Goal: Task Accomplishment & Management: Manage account settings

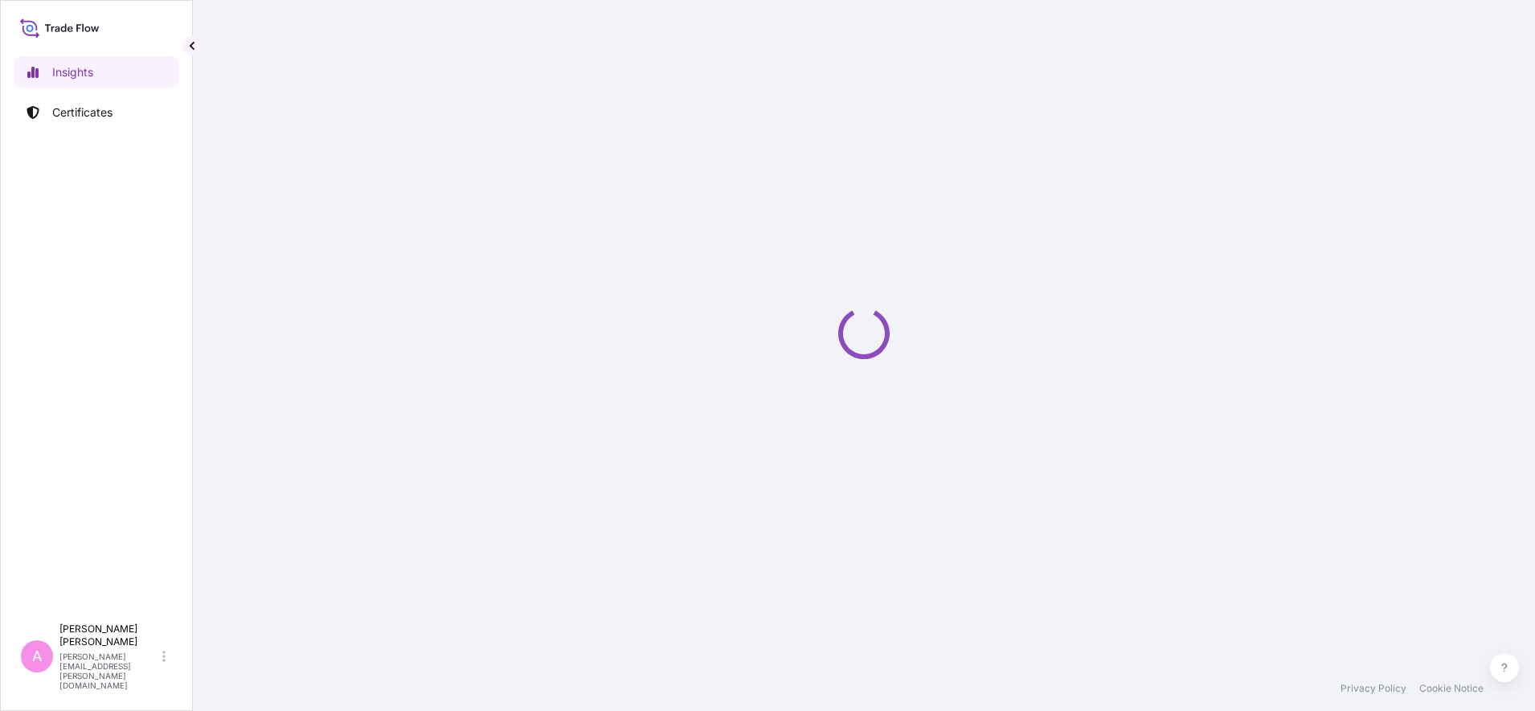
select select "2025"
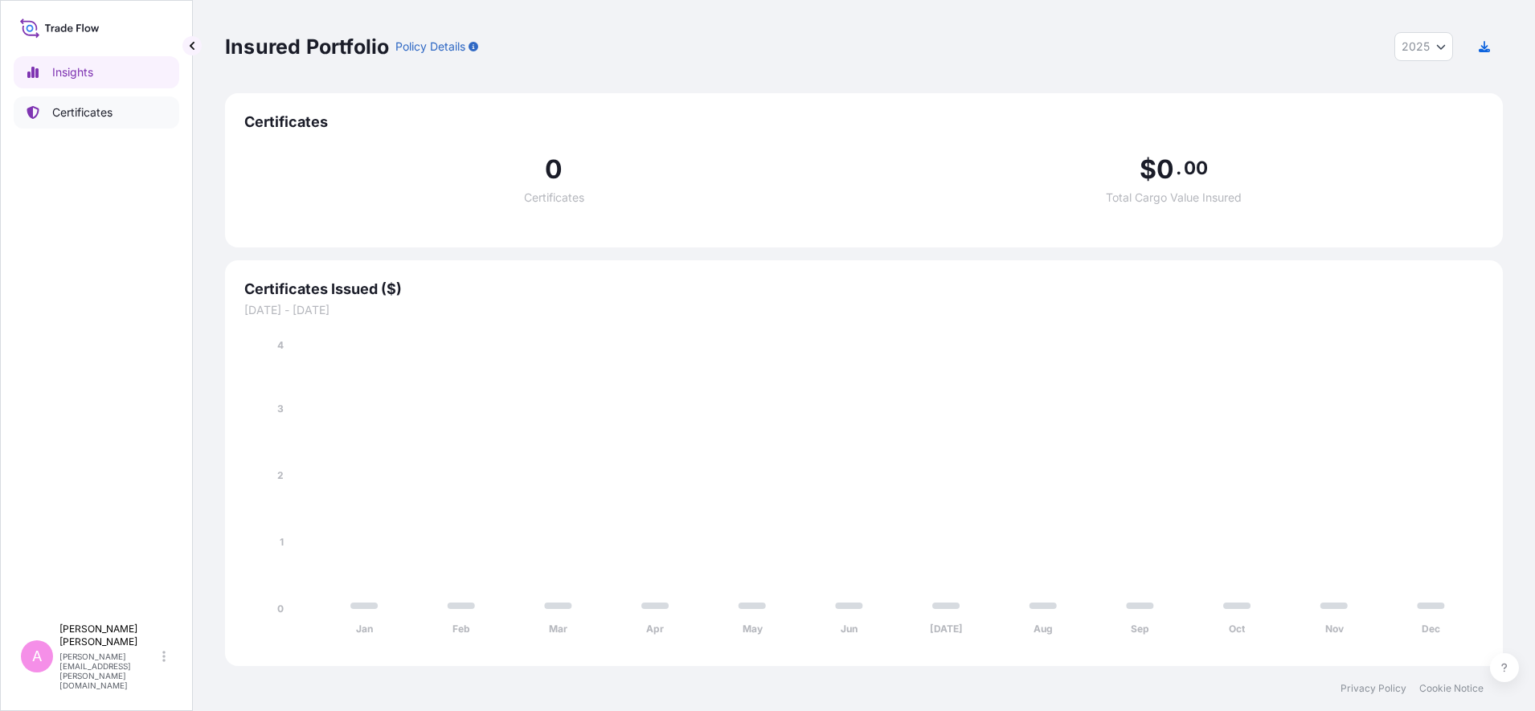
click at [71, 115] on p "Certificates" at bounding box center [82, 112] width 60 height 16
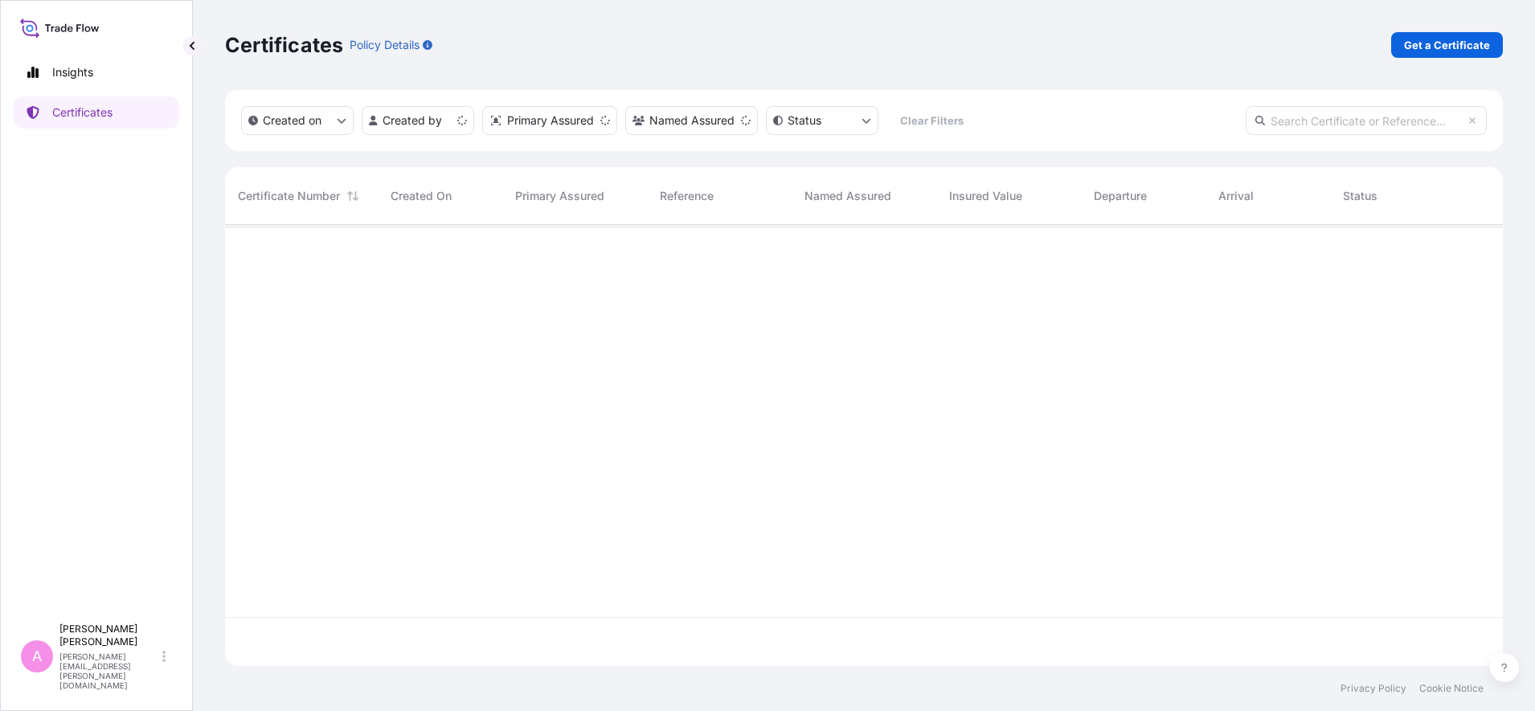
scroll to position [435, 1262]
click at [1340, 120] on input "text" at bounding box center [1366, 120] width 241 height 29
paste input "5013229384"
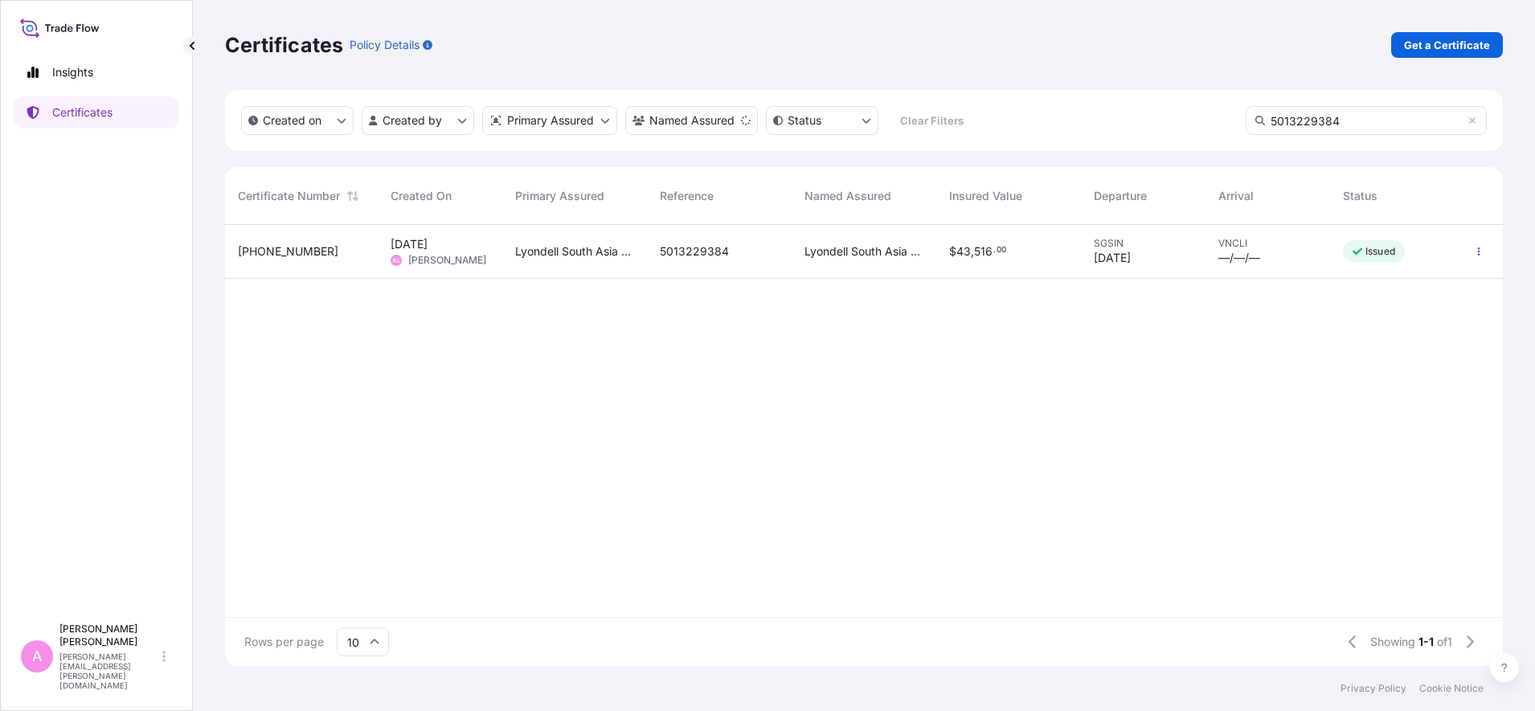
type input "5013229384"
click at [560, 266] on div "Lyondell South Asia Pte Ltd." at bounding box center [574, 252] width 145 height 54
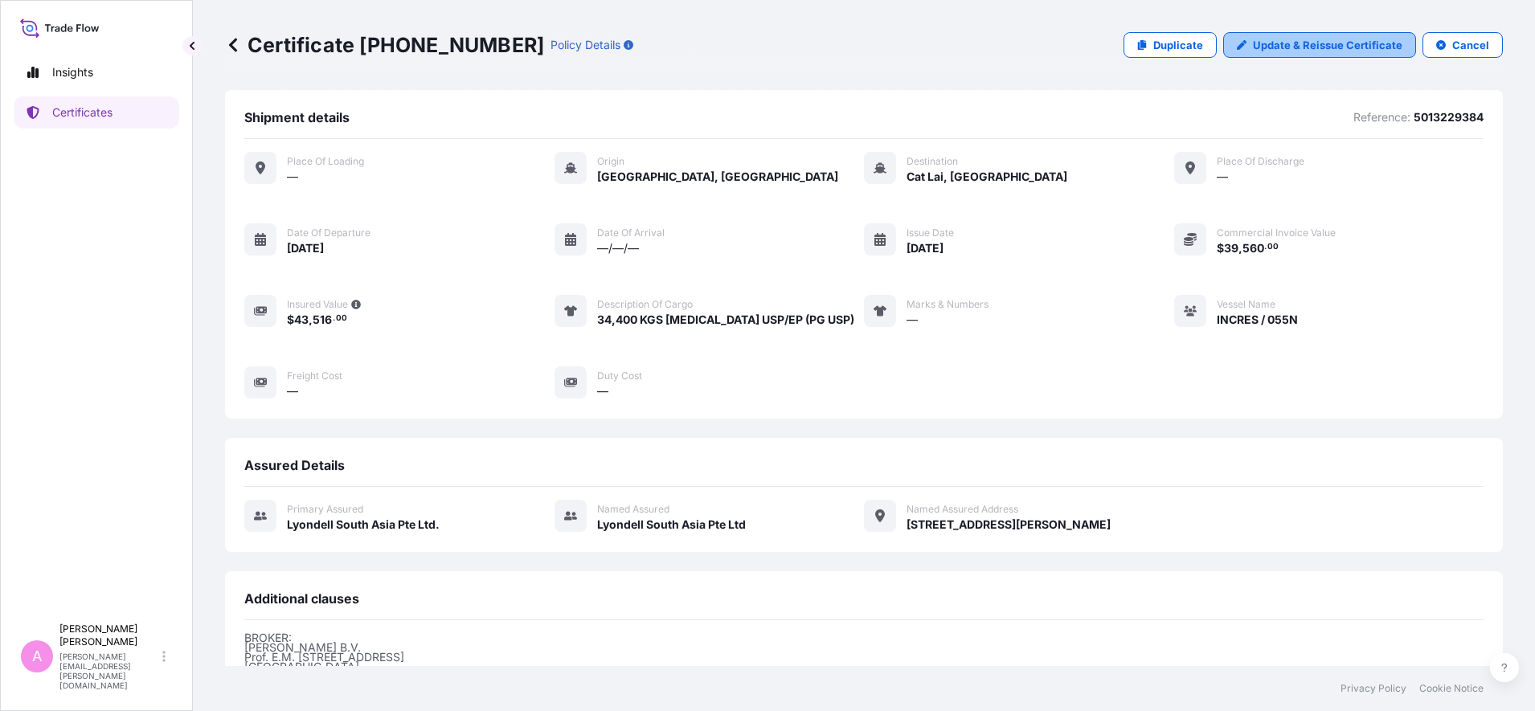
click at [1283, 43] on p "Update & Reissue Certificate" at bounding box center [1327, 45] width 149 height 16
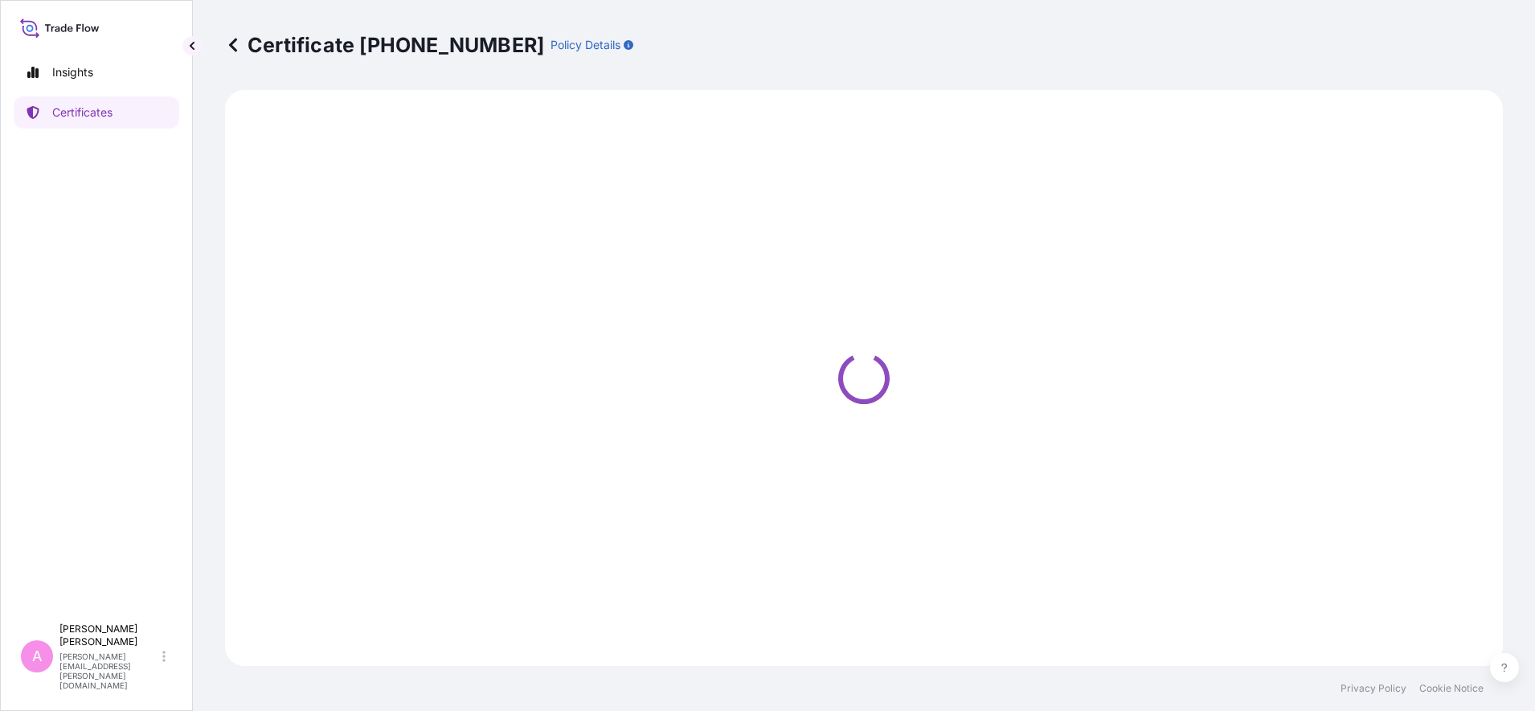
select select "Sea"
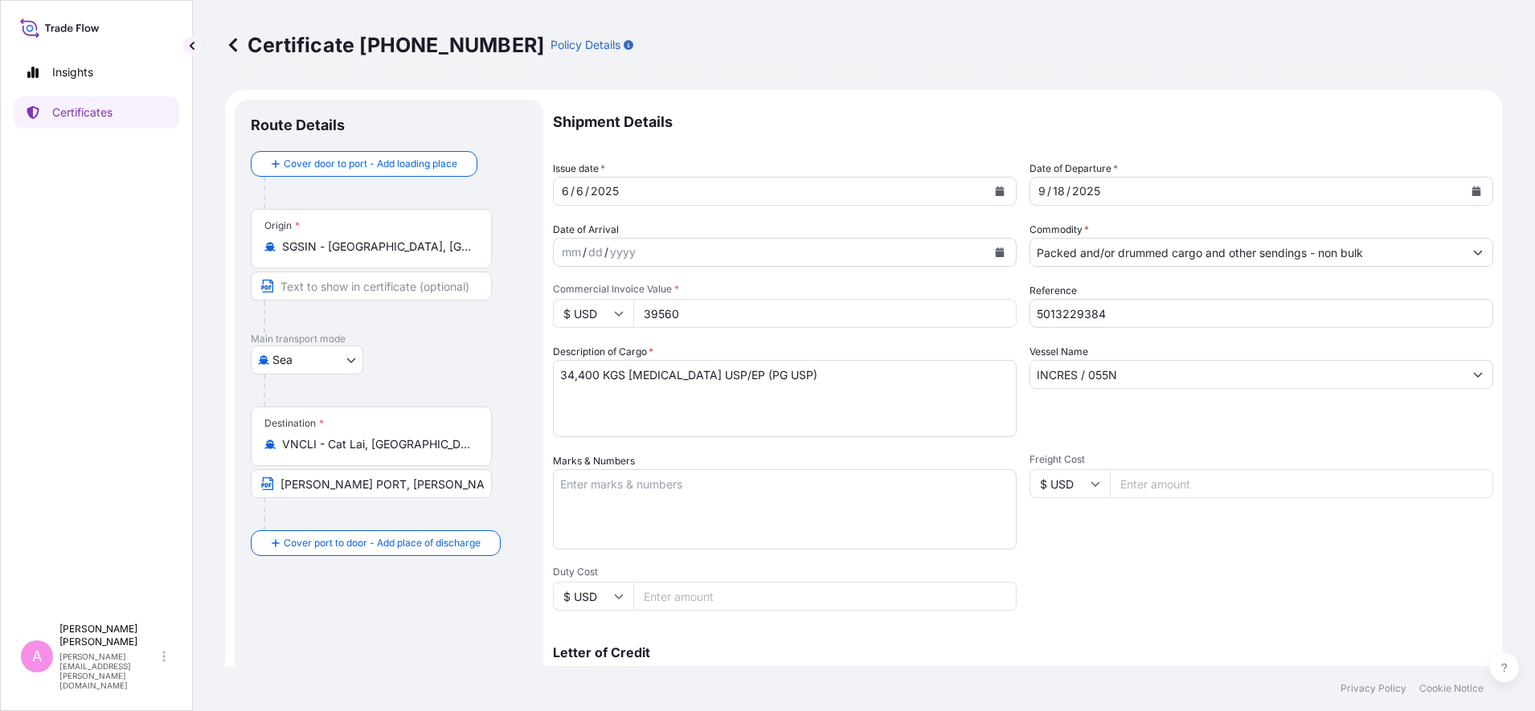
select select "32022"
click at [1463, 191] on button "Calendar" at bounding box center [1476, 191] width 26 height 26
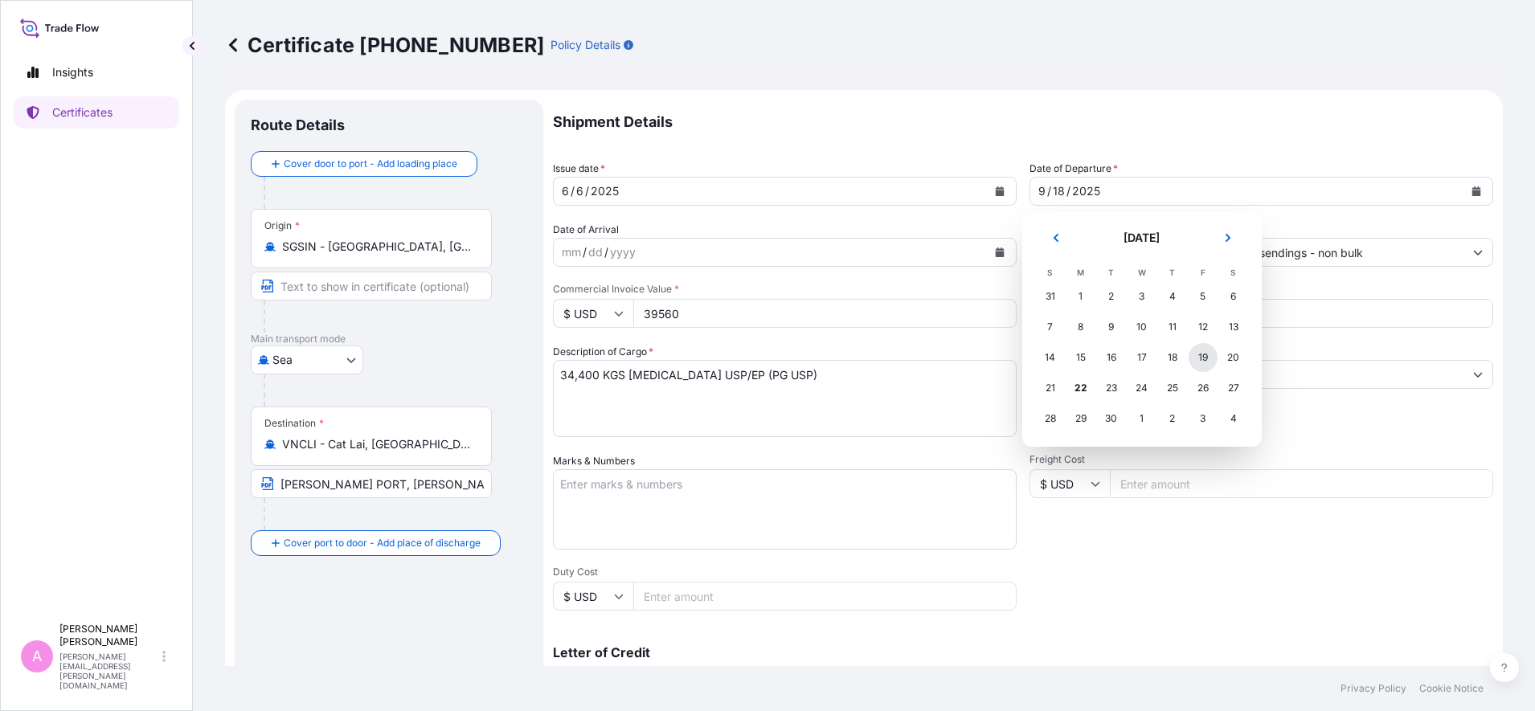
click at [1212, 355] on div "19" at bounding box center [1203, 357] width 29 height 29
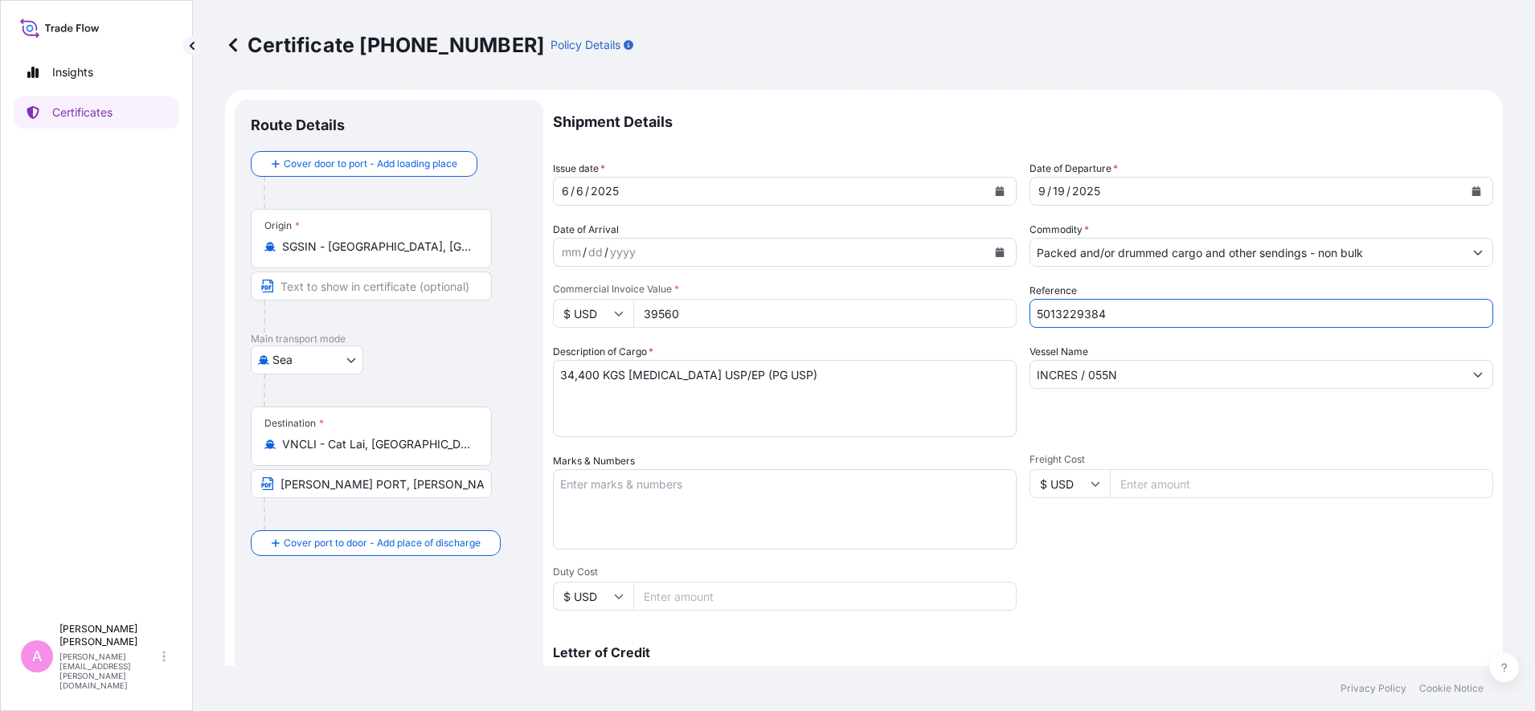
drag, startPoint x: 1142, startPoint y: 312, endPoint x: 861, endPoint y: 281, distance: 282.9
click at [861, 281] on div "Shipment Details Issue date * 6 / 6 / 2025 Date of Departure * 9 / 19 / 2025 Da…" at bounding box center [1023, 483] width 940 height 766
paste input "990789319"
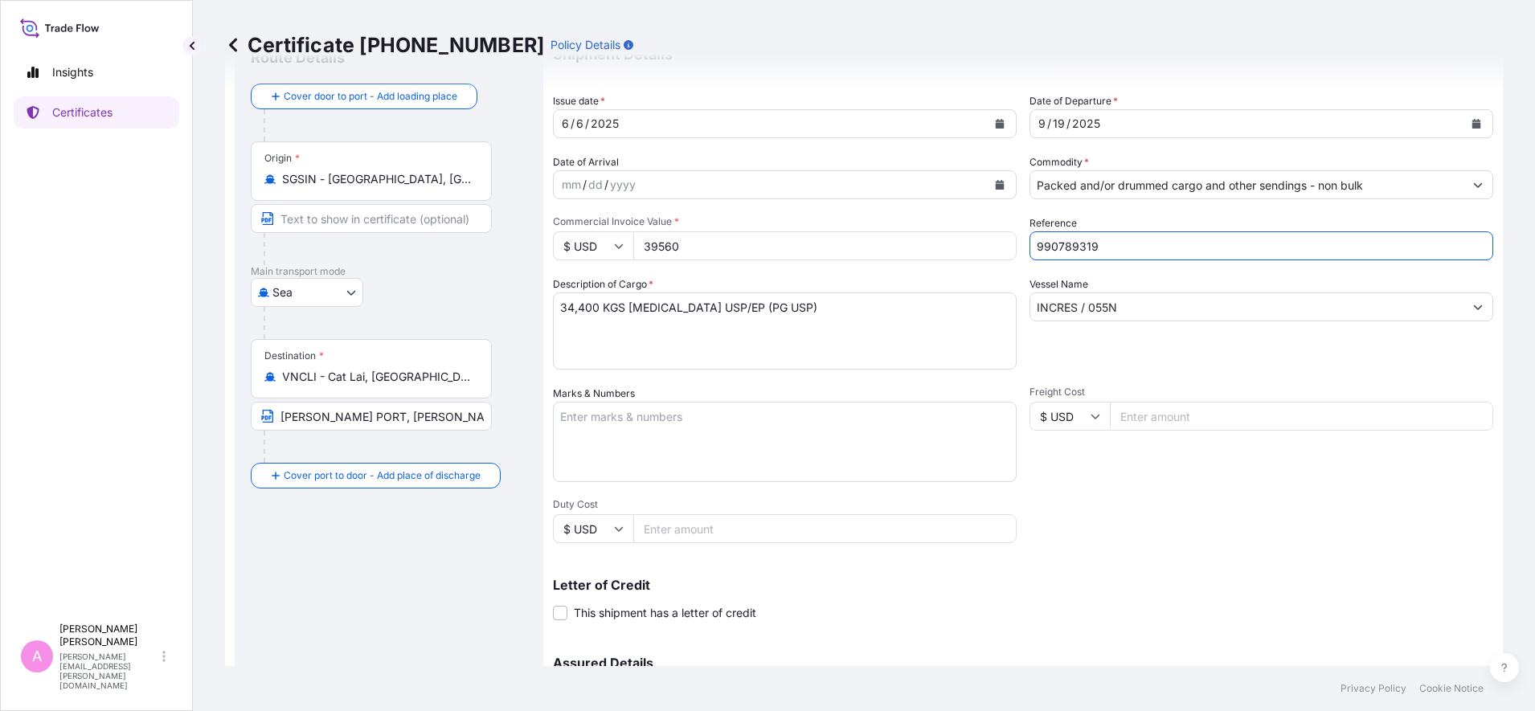
scroll to position [201, 0]
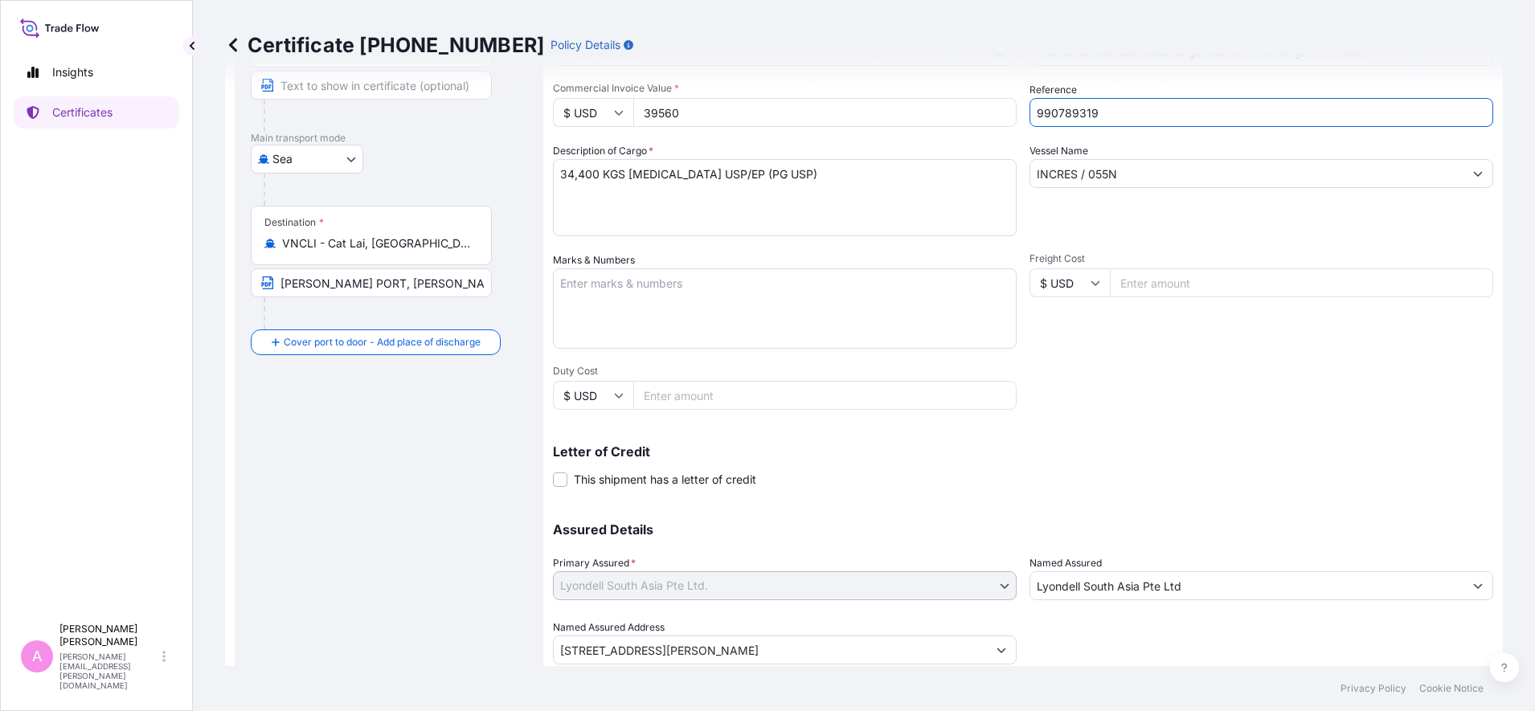
type input "990789319"
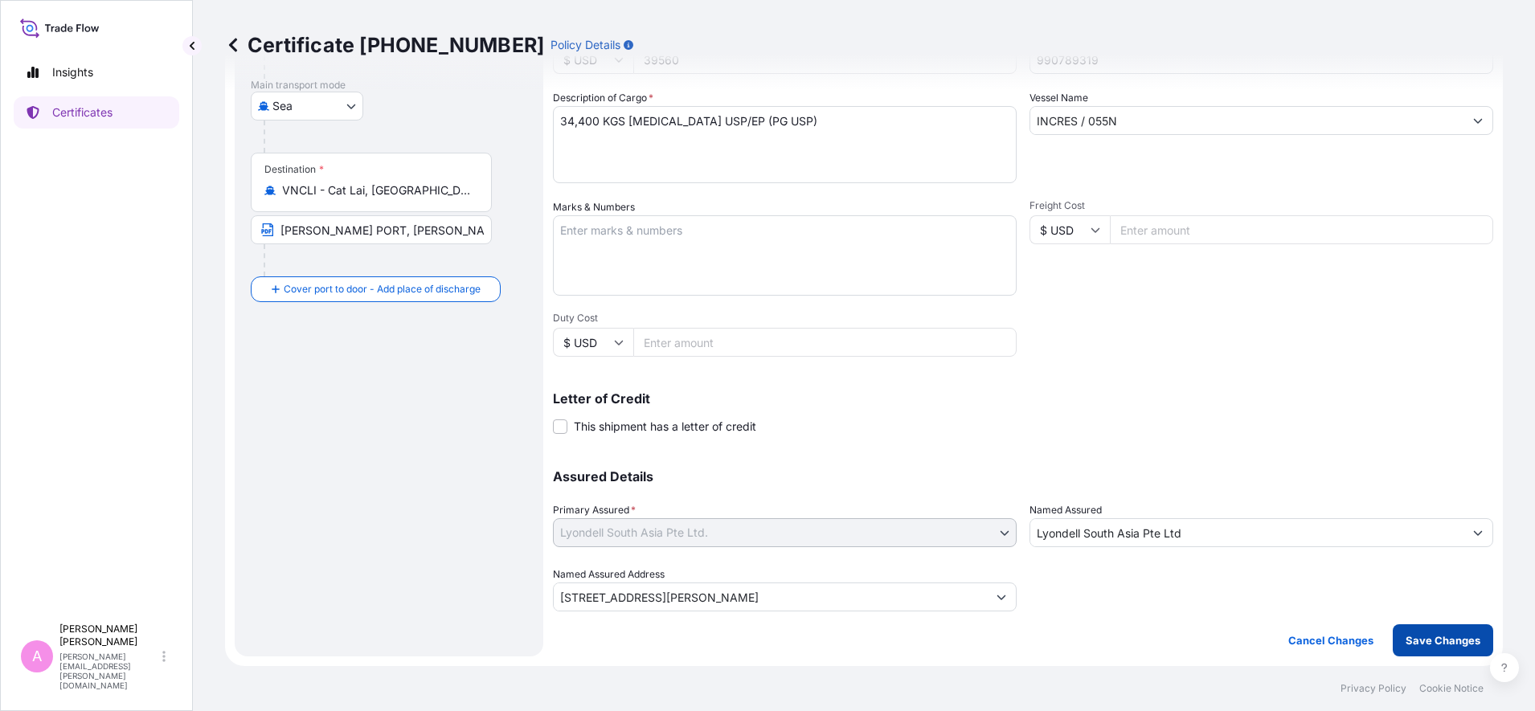
click at [1430, 643] on p "Save Changes" at bounding box center [1443, 640] width 75 height 16
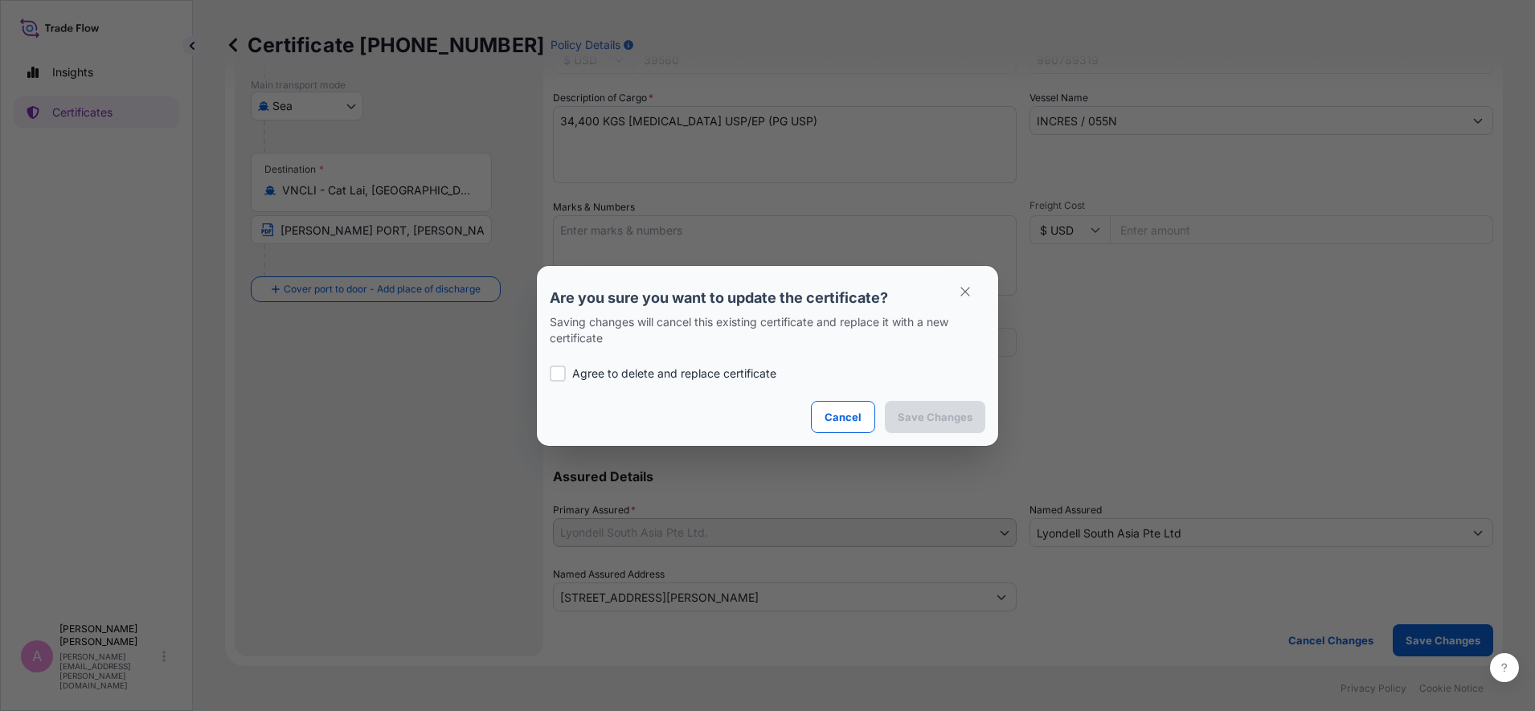
click at [671, 372] on p "Agree to delete and replace certificate" at bounding box center [674, 374] width 204 height 16
checkbox input "true"
click at [960, 417] on p "Save Changes" at bounding box center [935, 417] width 75 height 16
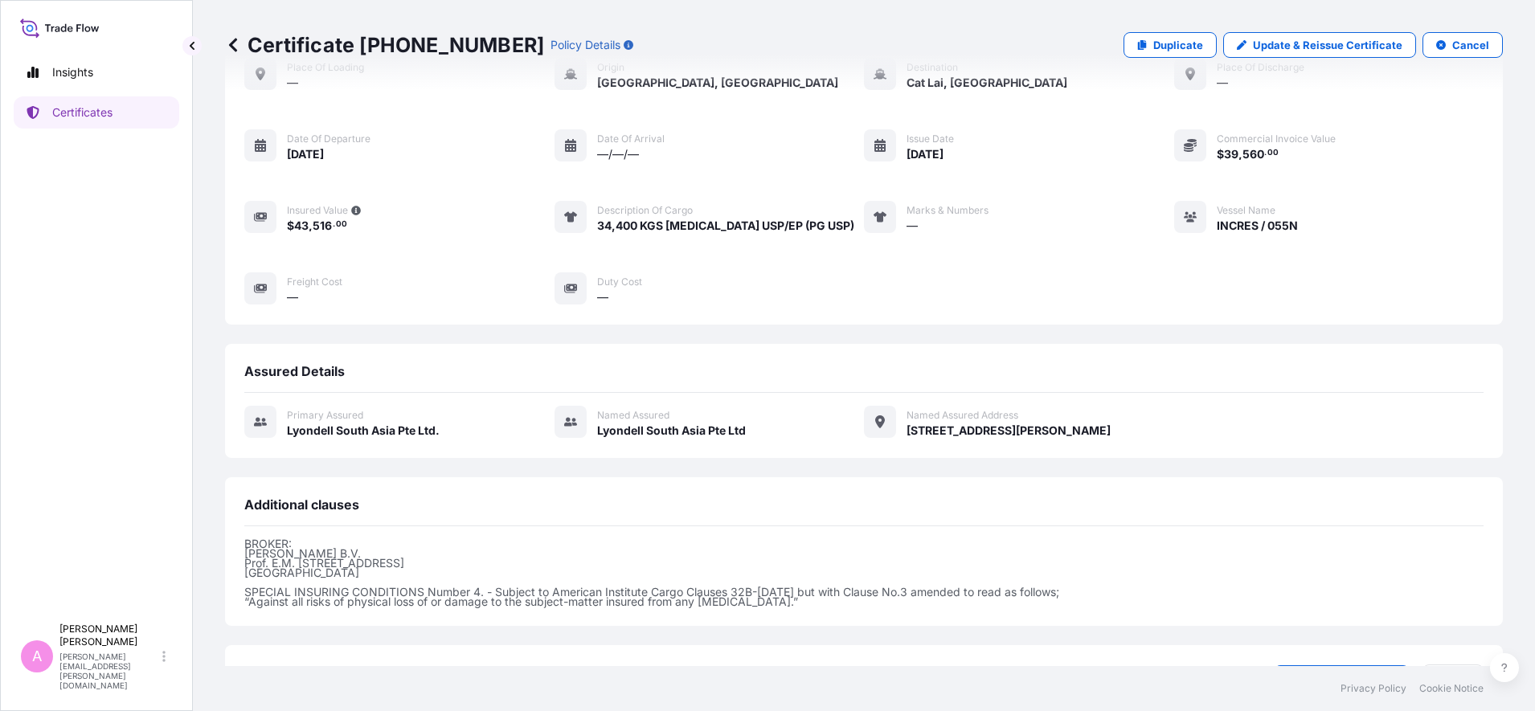
scroll to position [239, 0]
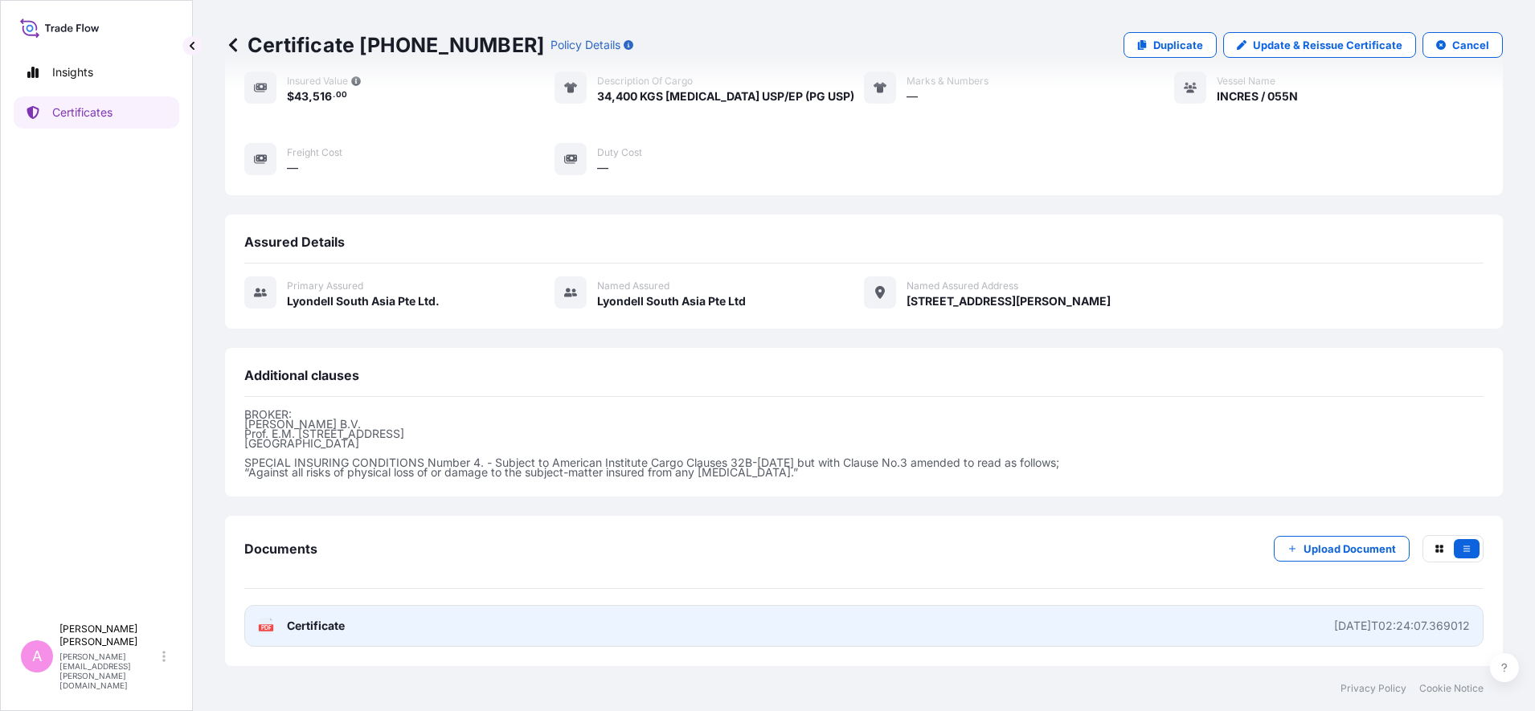
click at [282, 619] on div "PDF Certificate" at bounding box center [301, 626] width 87 height 16
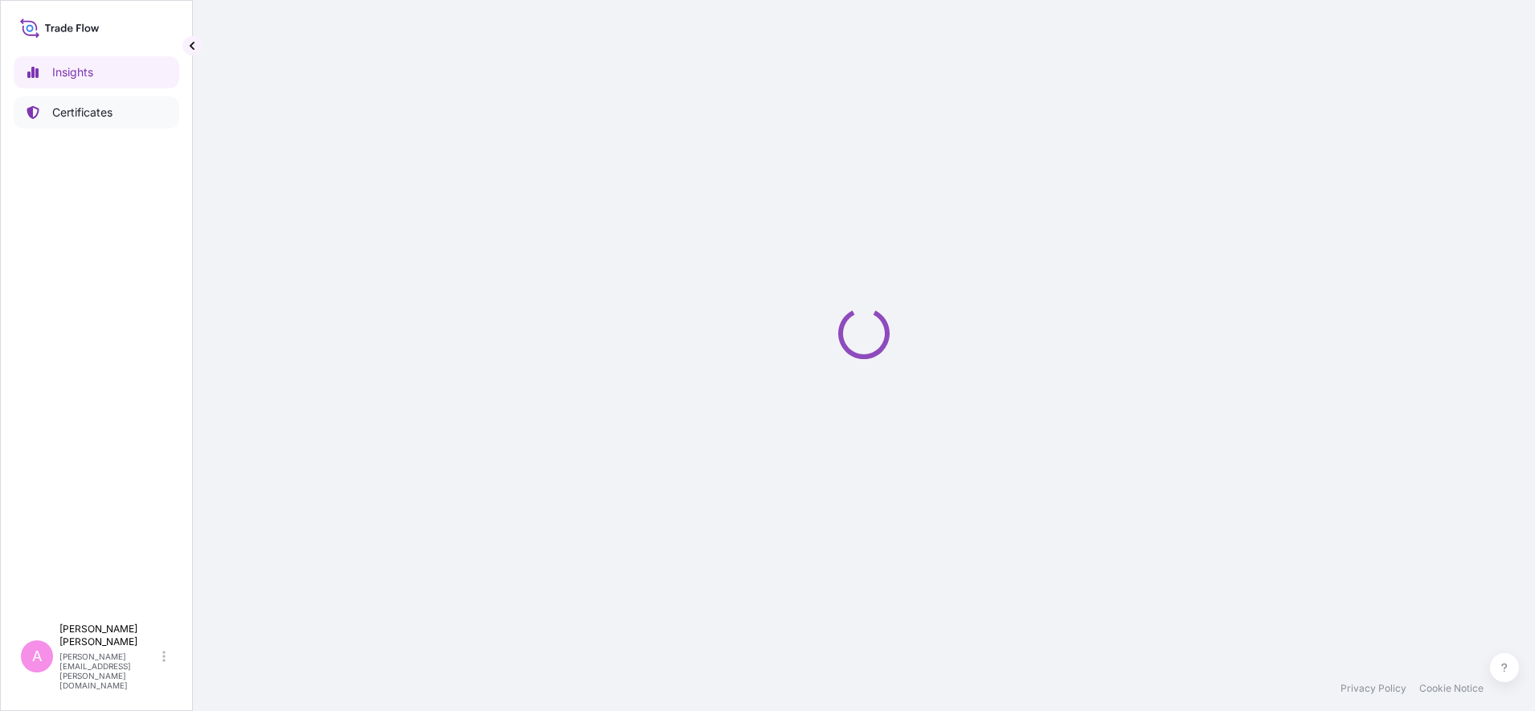
select select "2025"
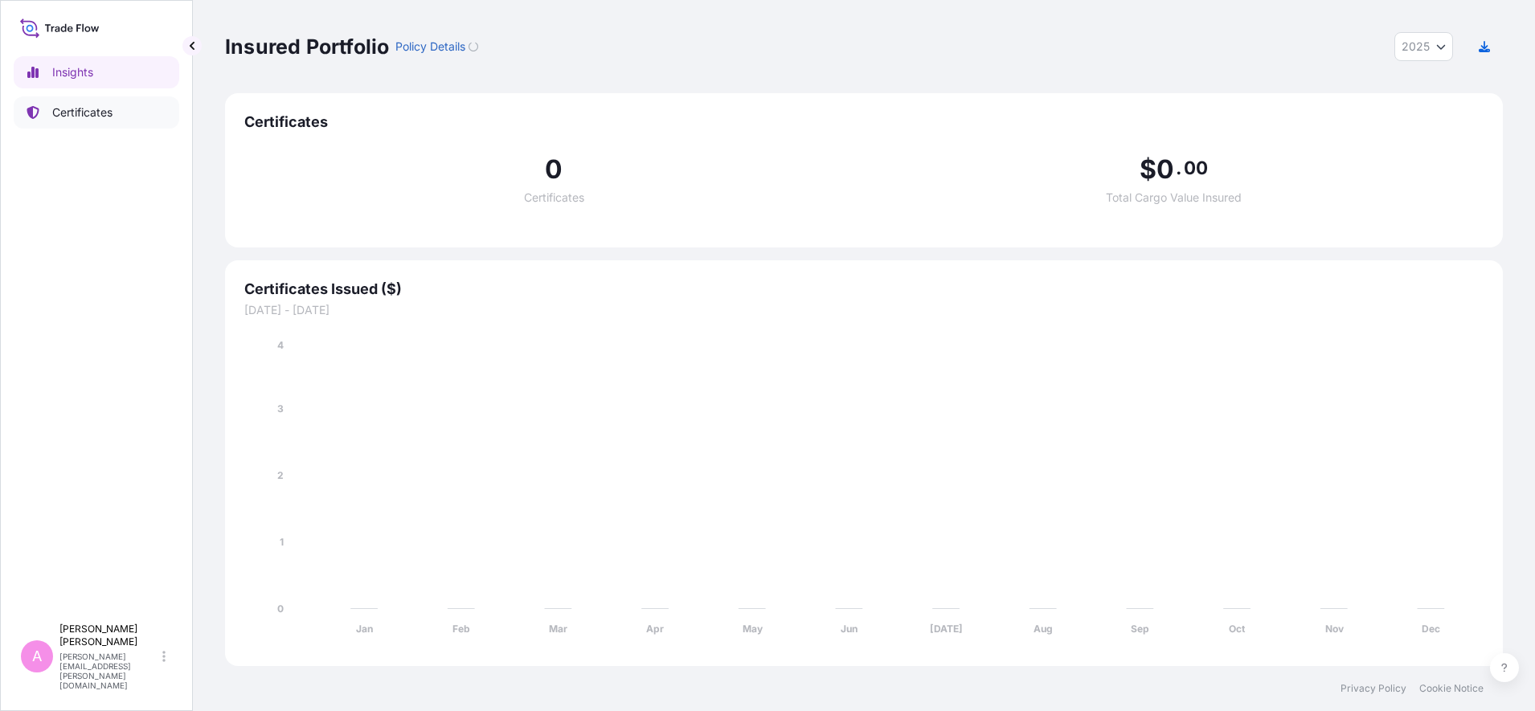
click at [82, 124] on link "Certificates" at bounding box center [97, 112] width 166 height 32
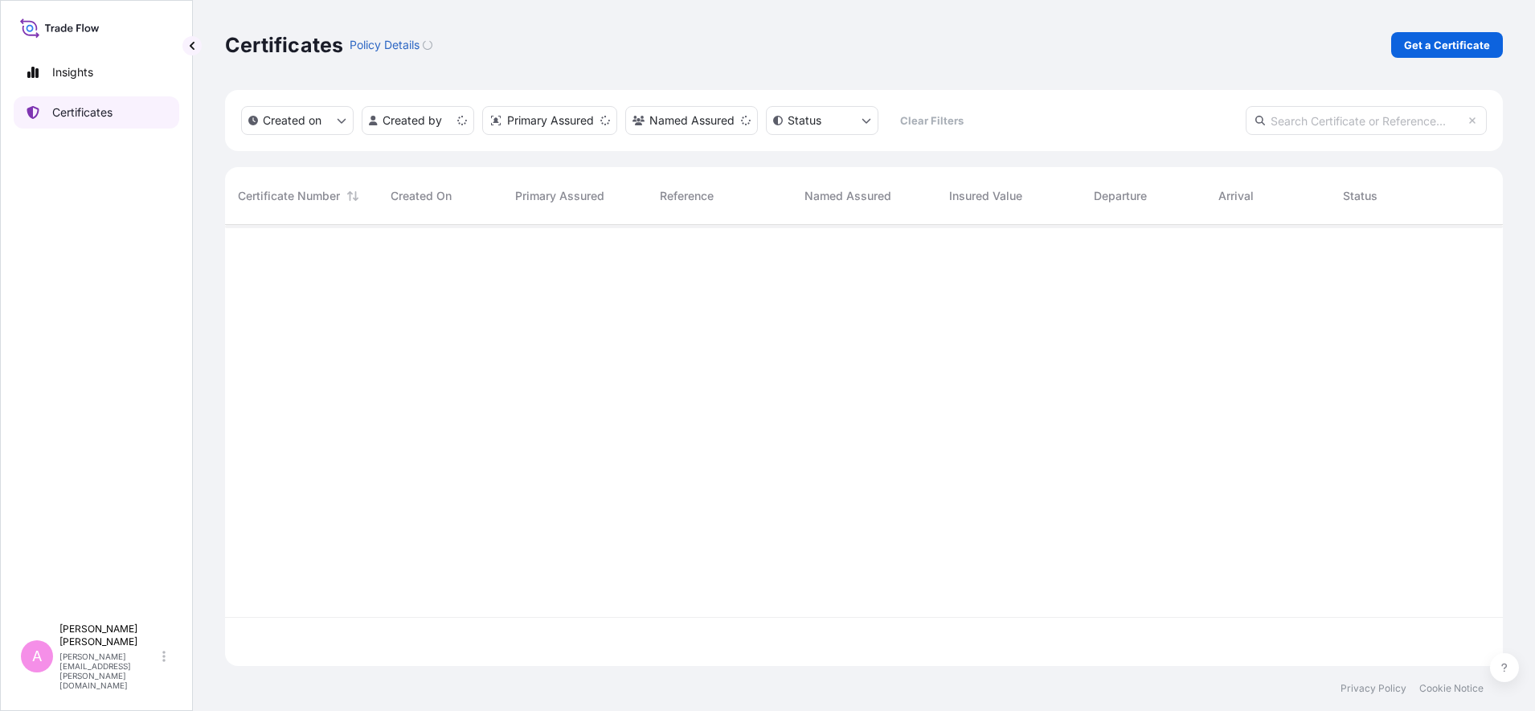
scroll to position [435, 1262]
click at [1322, 120] on input "text" at bounding box center [1366, 120] width 241 height 29
paste input "Welcome@6012345"
type input "Welcome@6012345"
click at [1472, 118] on icon at bounding box center [1472, 121] width 10 height 10
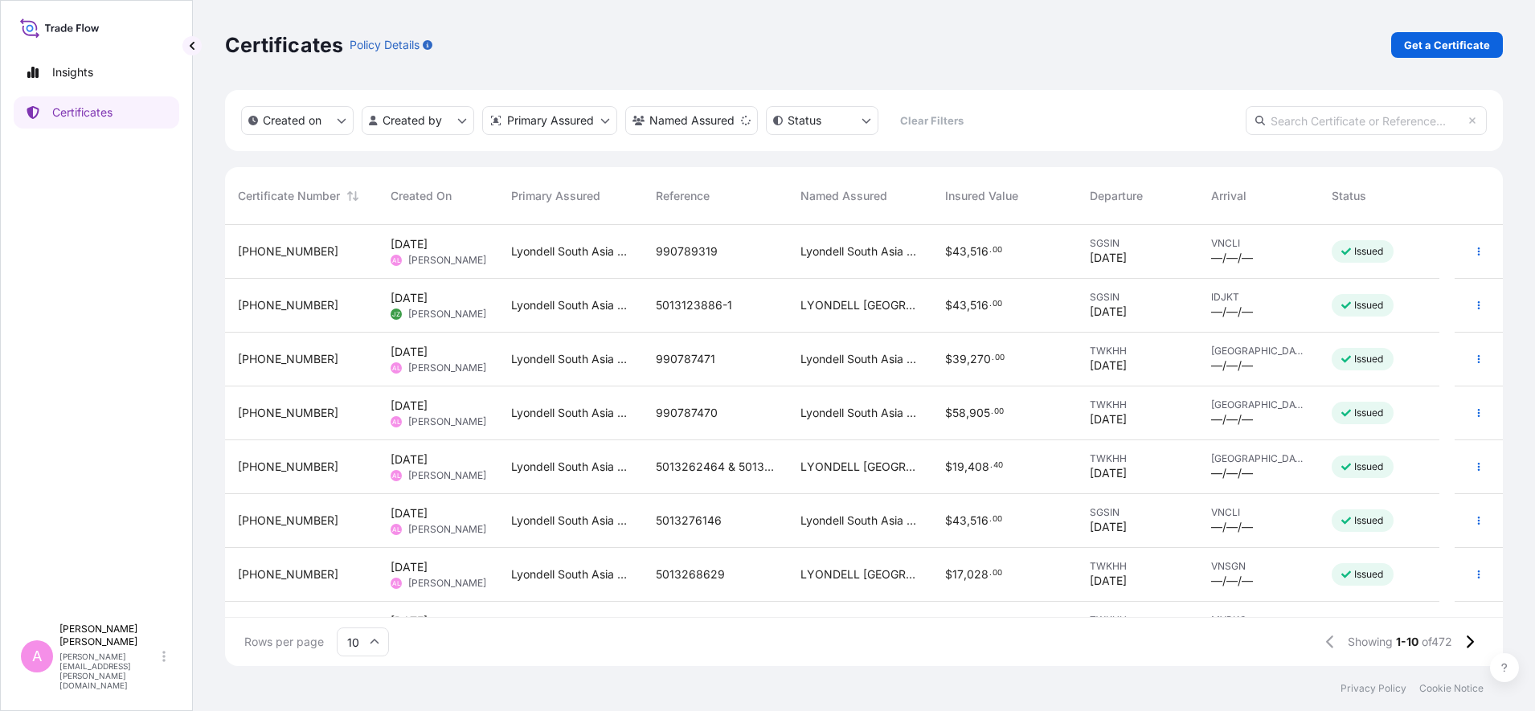
click at [1297, 119] on input "text" at bounding box center [1366, 120] width 241 height 29
paste input "5013242458"
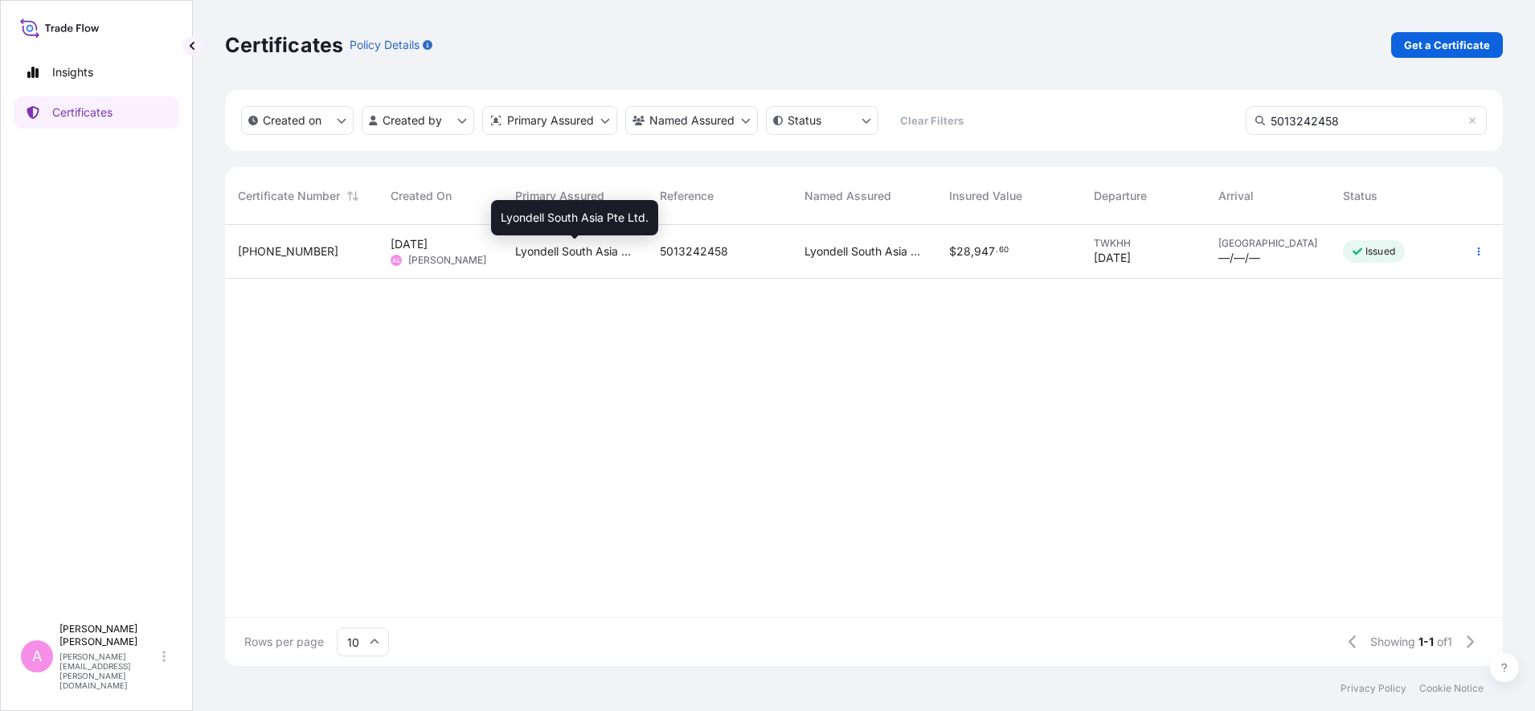
type input "5013242458"
click at [588, 248] on span "Lyondell South Asia Pte Ltd." at bounding box center [574, 251] width 119 height 16
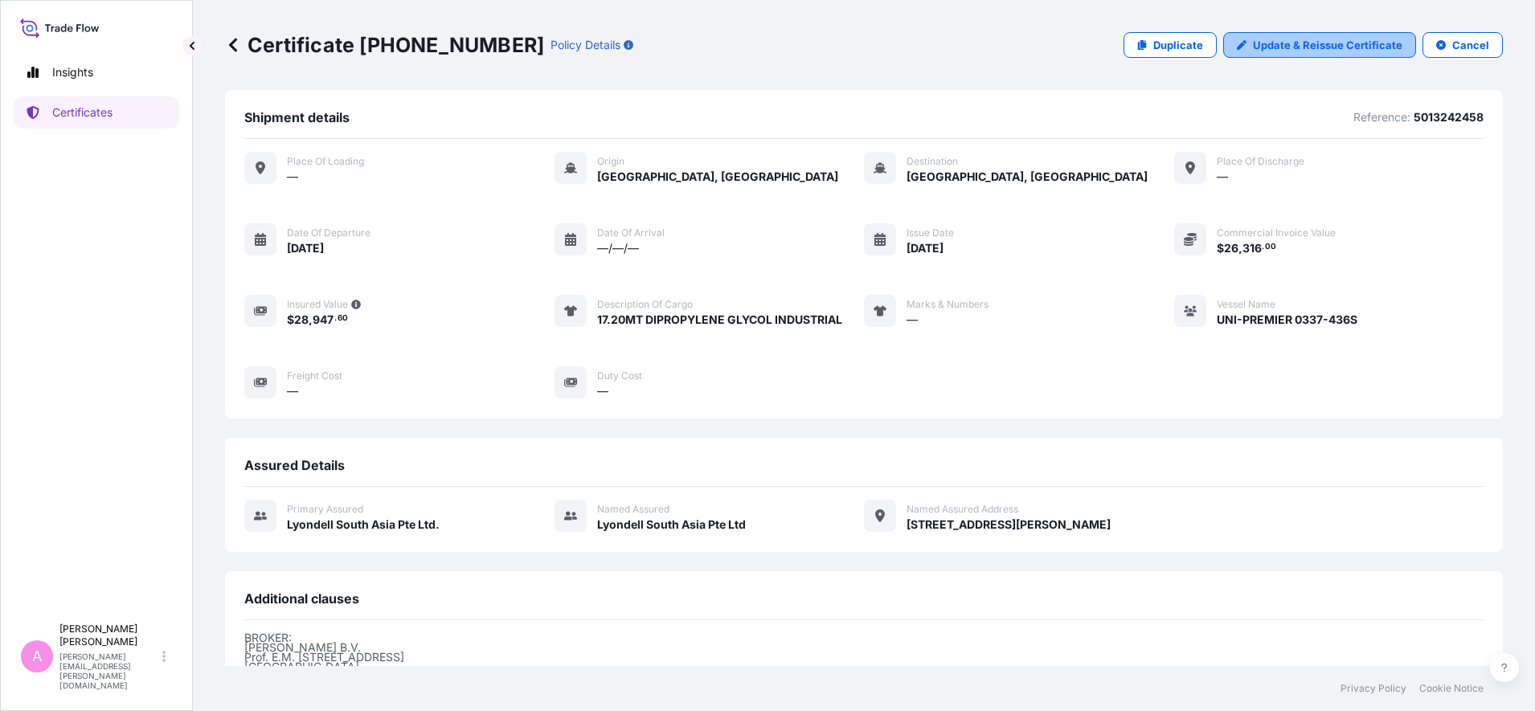
click at [1298, 51] on p "Update & Reissue Certificate" at bounding box center [1327, 45] width 149 height 16
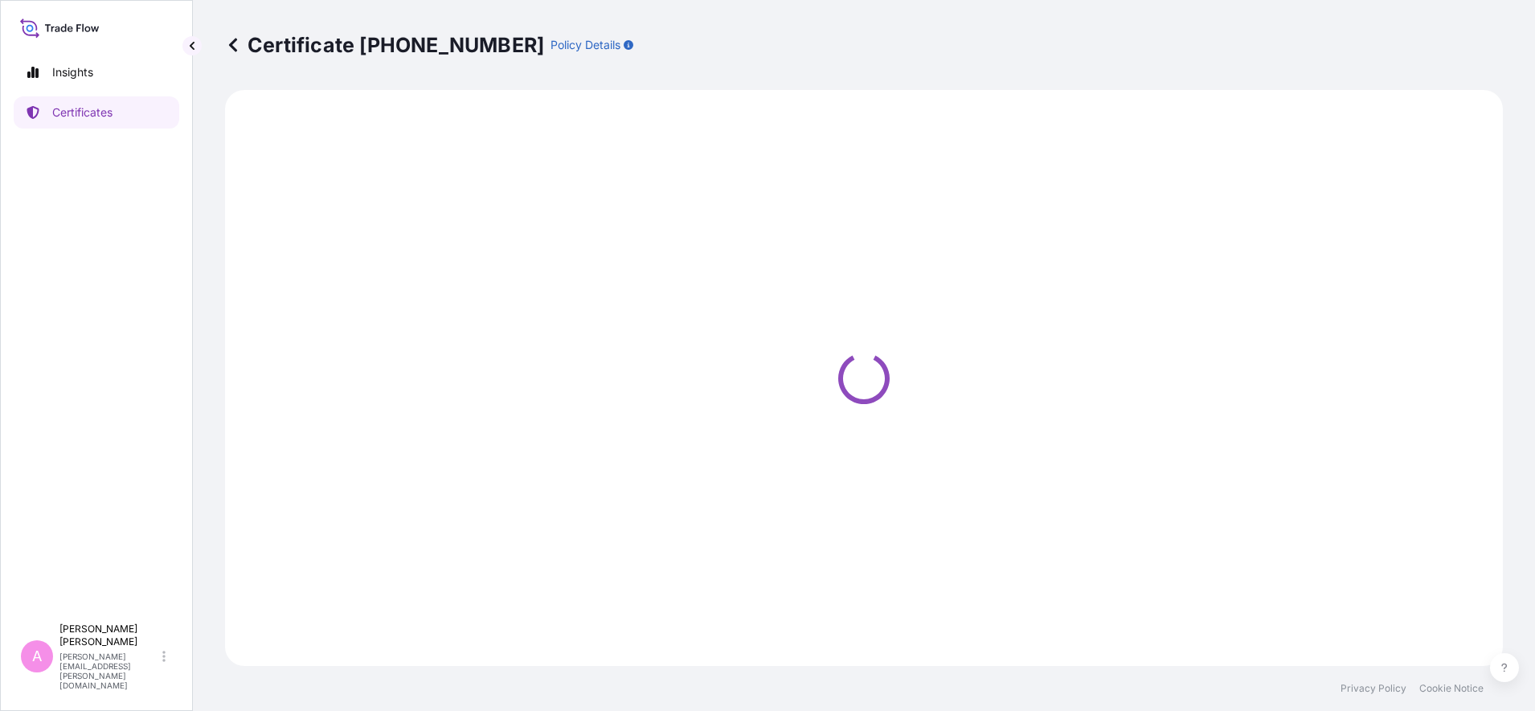
select select "Sea"
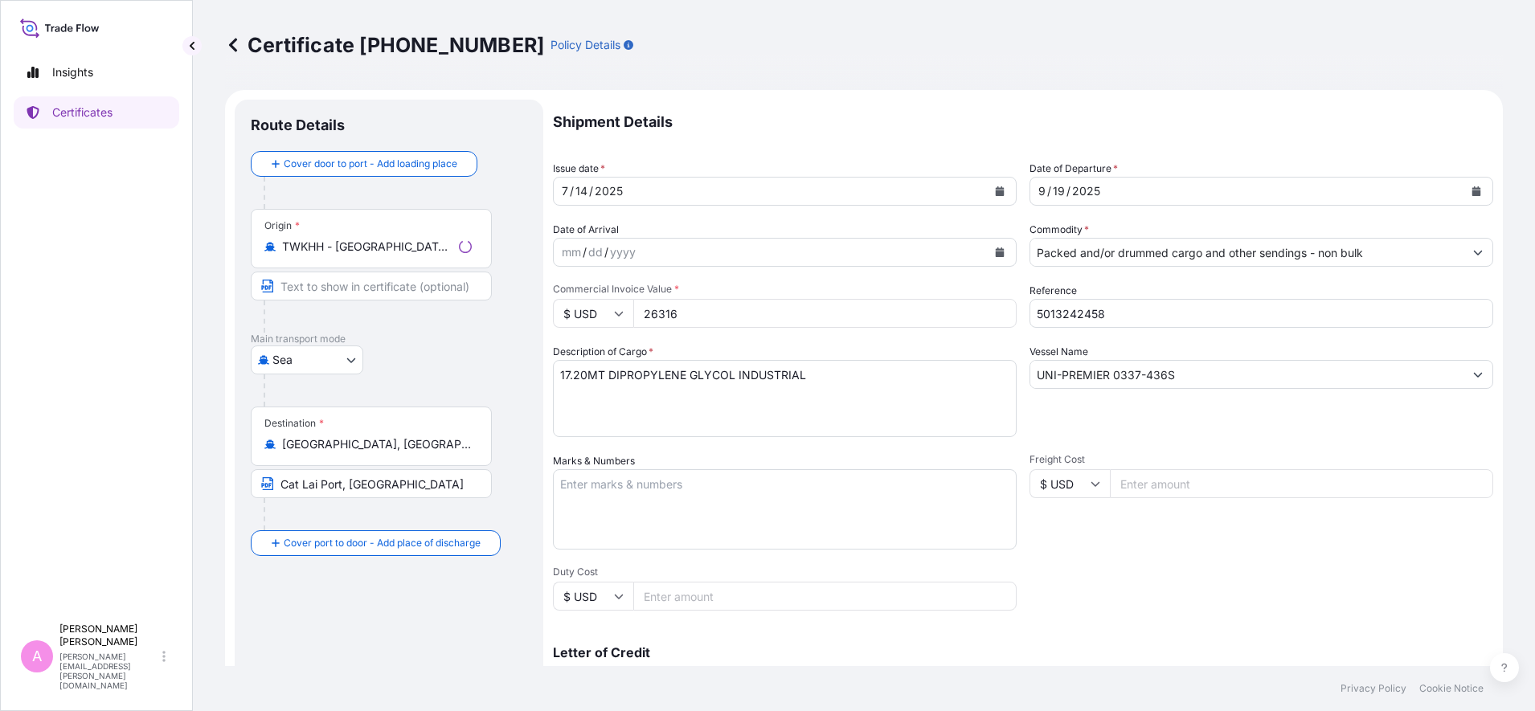
select select "32022"
click at [1472, 189] on icon "Calendar" at bounding box center [1476, 191] width 9 height 10
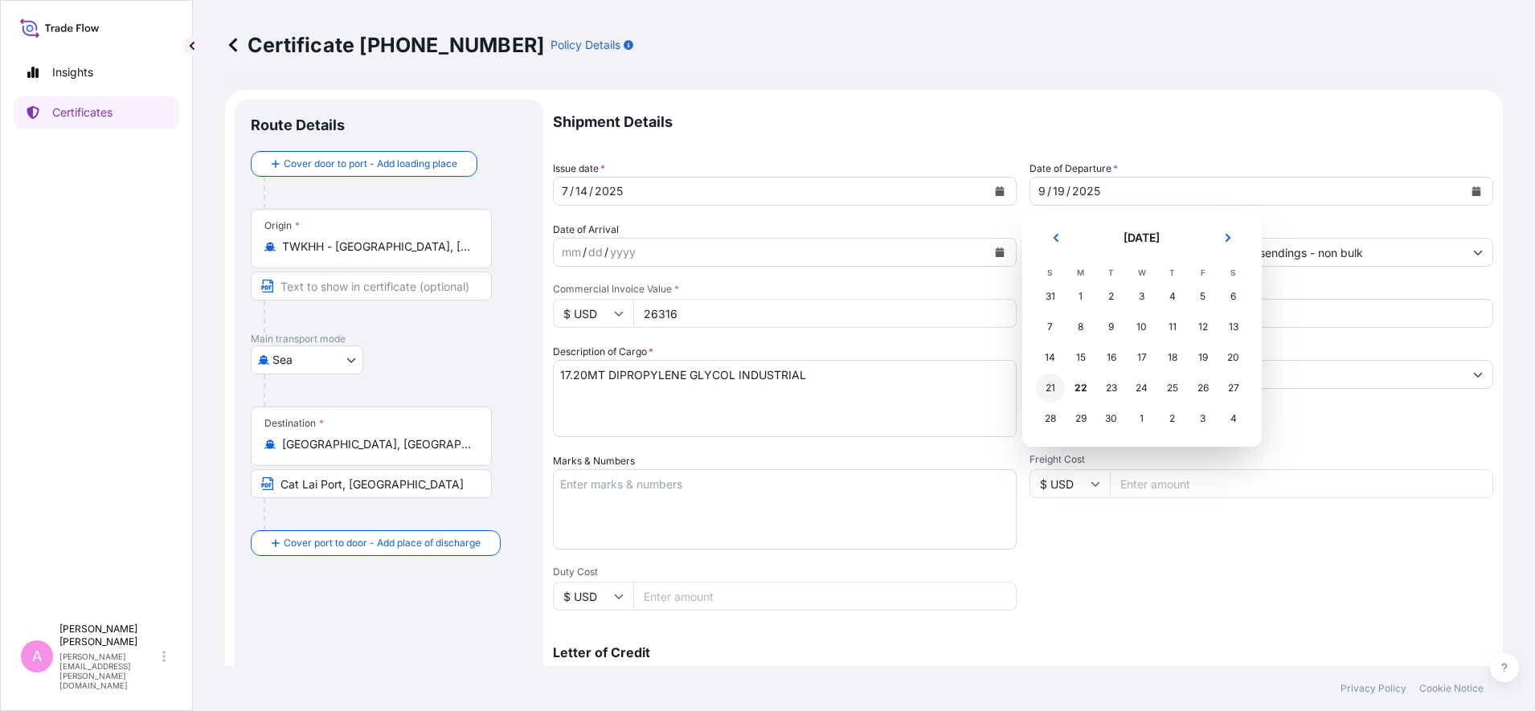
click at [1058, 387] on div "21" at bounding box center [1050, 388] width 29 height 29
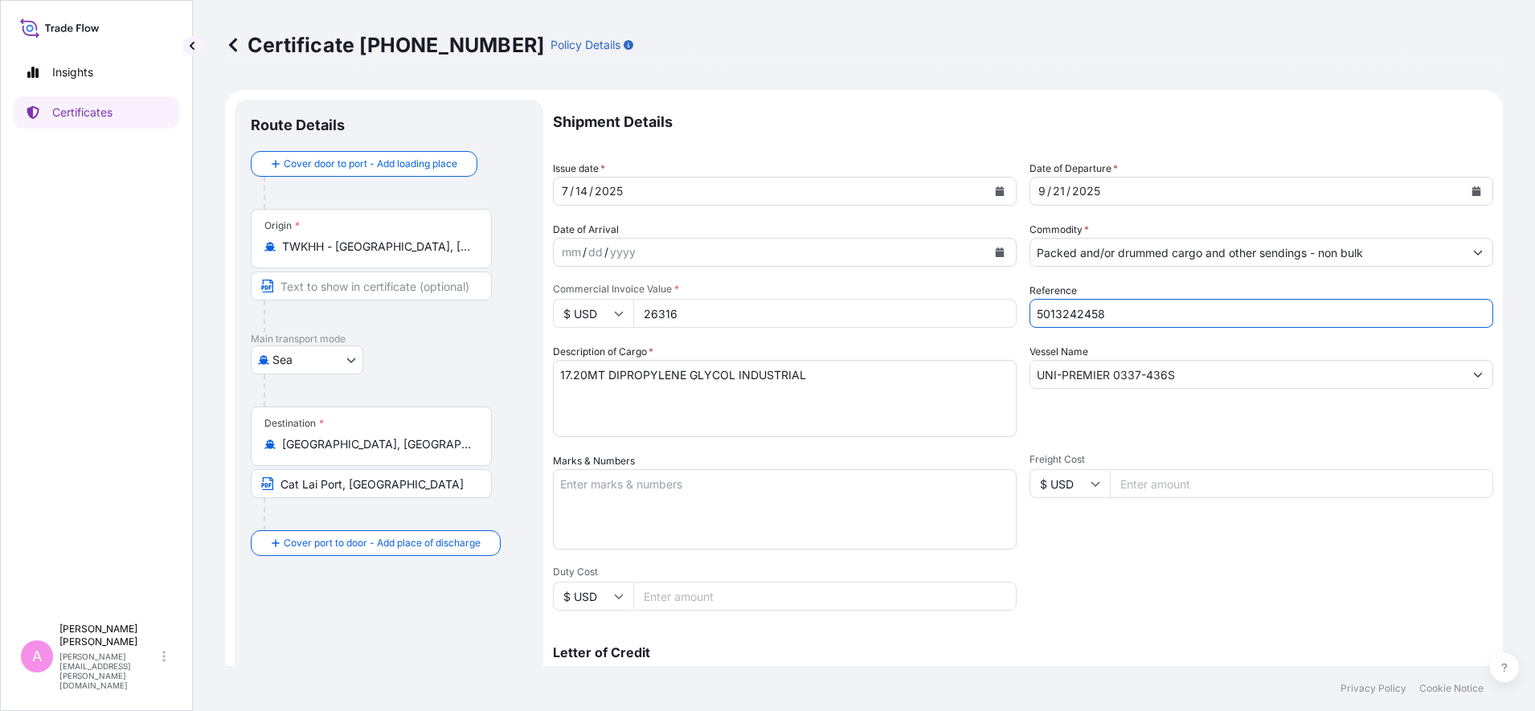
drag, startPoint x: 1098, startPoint y: 311, endPoint x: 820, endPoint y: 299, distance: 278.3
click at [822, 303] on div "Shipment Details Issue date * [DATE] Date of Departure * [DATE] Date of Arrival…" at bounding box center [1023, 483] width 940 height 766
paste input "990789326"
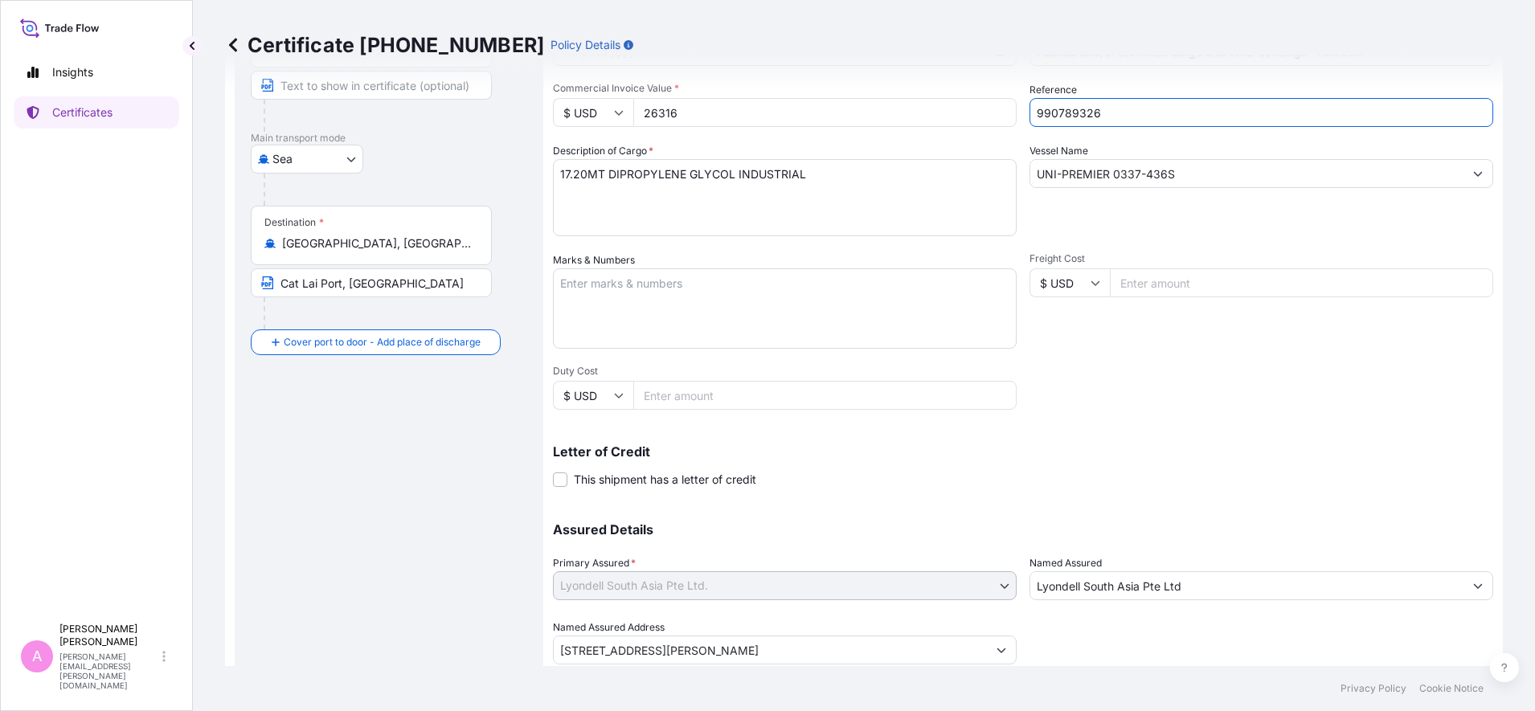
scroll to position [254, 0]
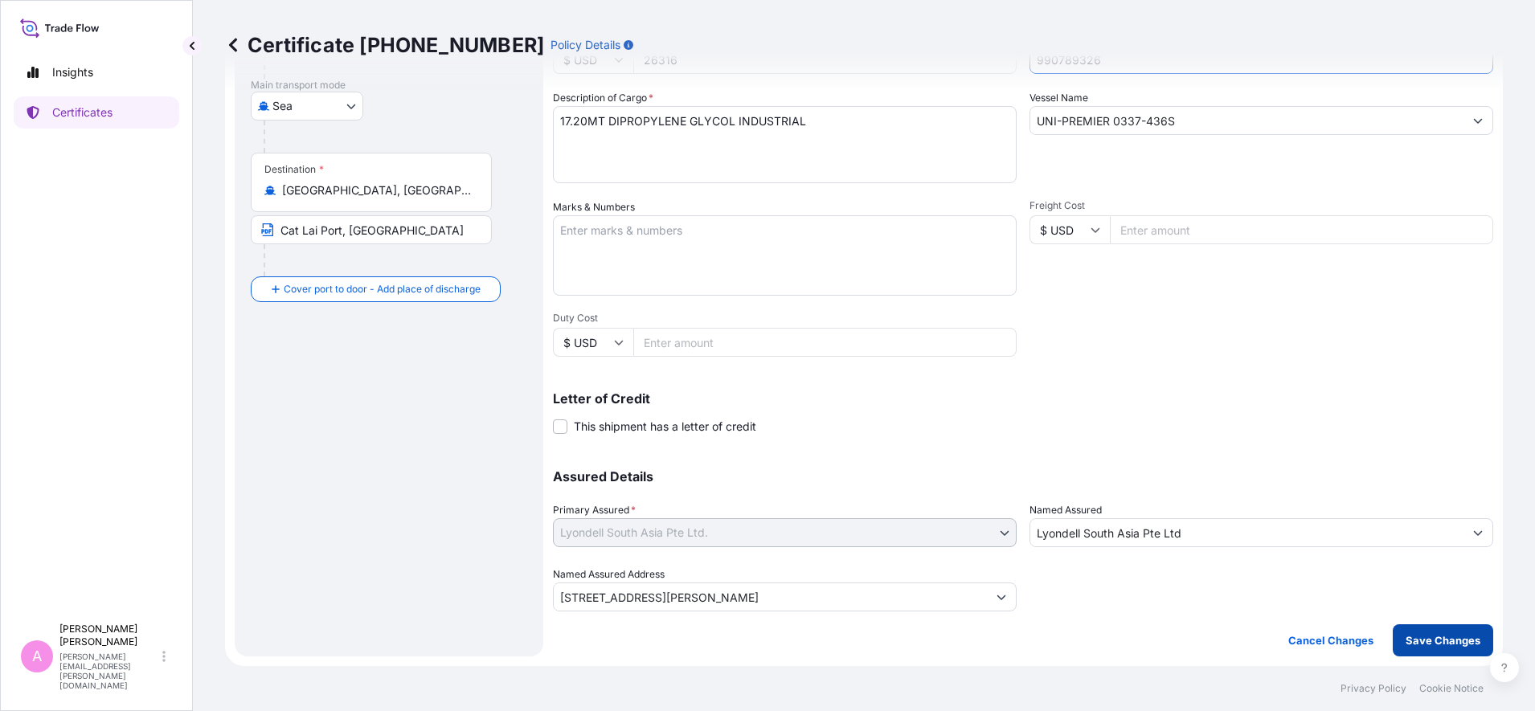
type input "990789326"
click at [1432, 640] on p "Save Changes" at bounding box center [1443, 640] width 75 height 16
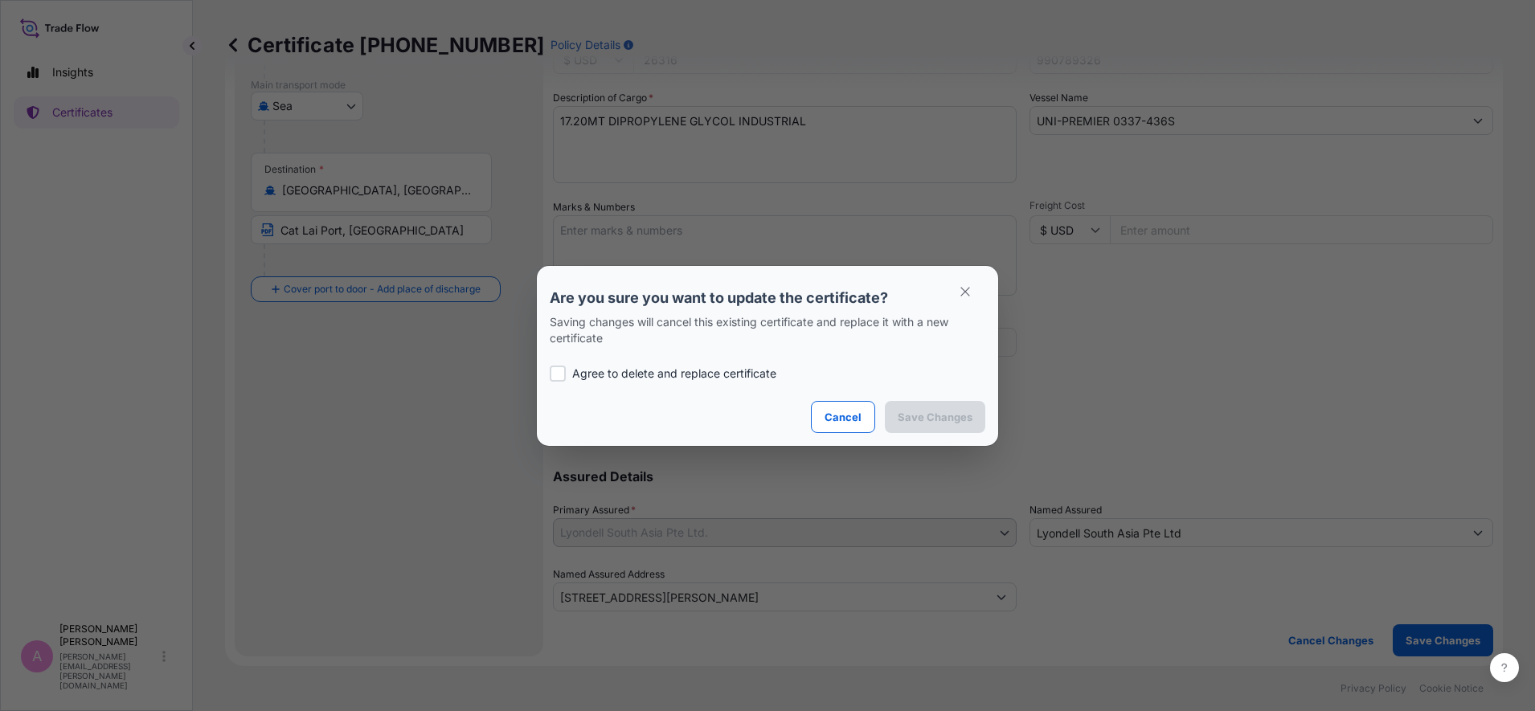
click at [652, 366] on p "Agree to delete and replace certificate" at bounding box center [674, 374] width 204 height 16
checkbox input "true"
click at [927, 413] on p "Save Changes" at bounding box center [935, 417] width 75 height 16
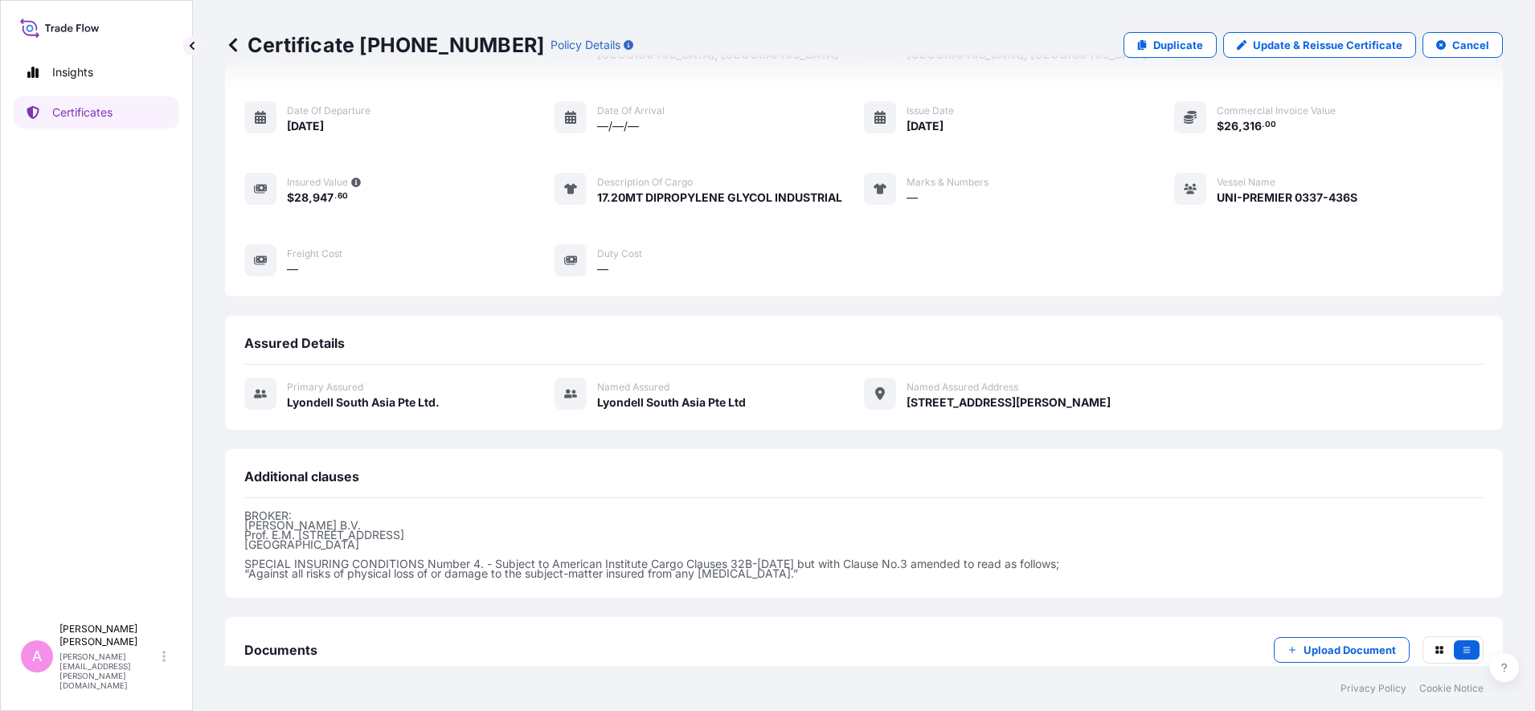
scroll to position [223, 0]
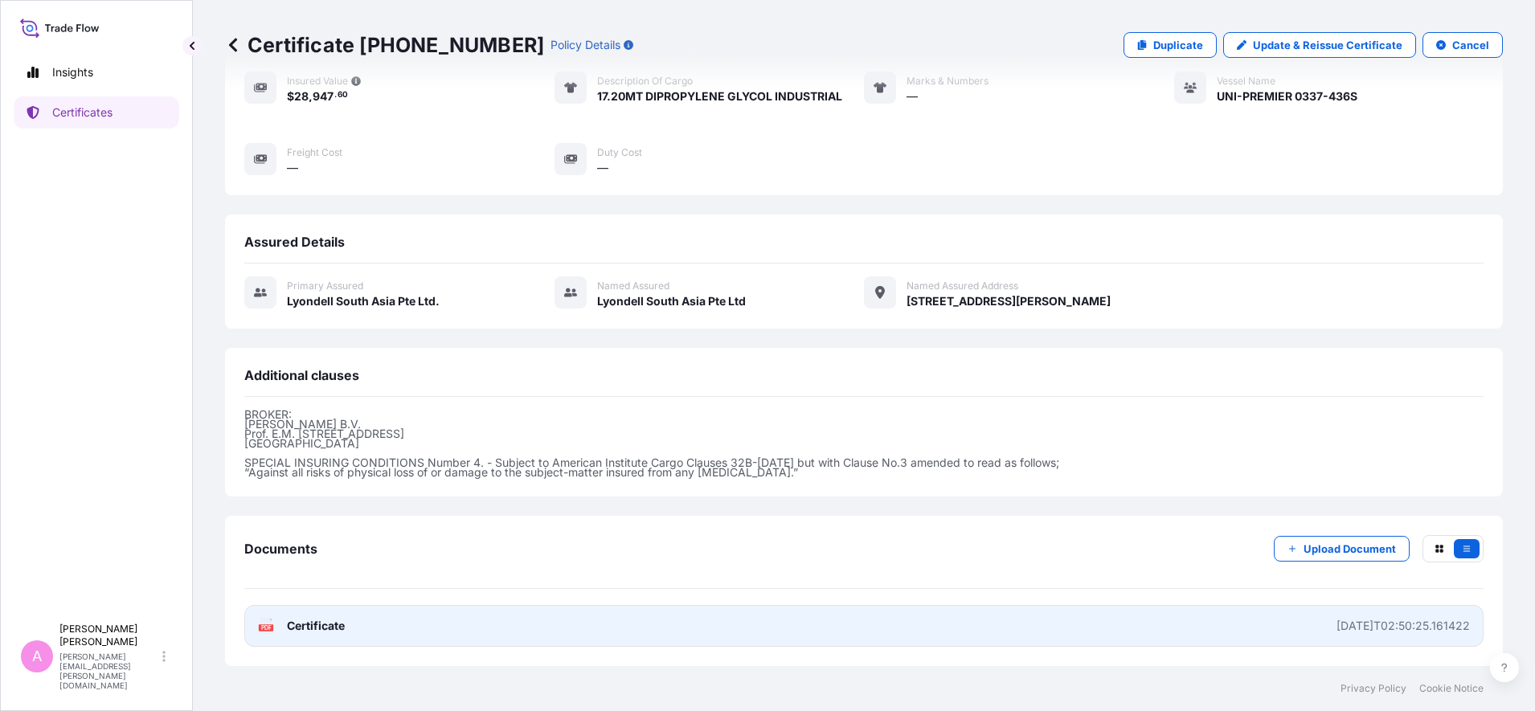
click at [297, 620] on span "Certificate" at bounding box center [316, 626] width 58 height 16
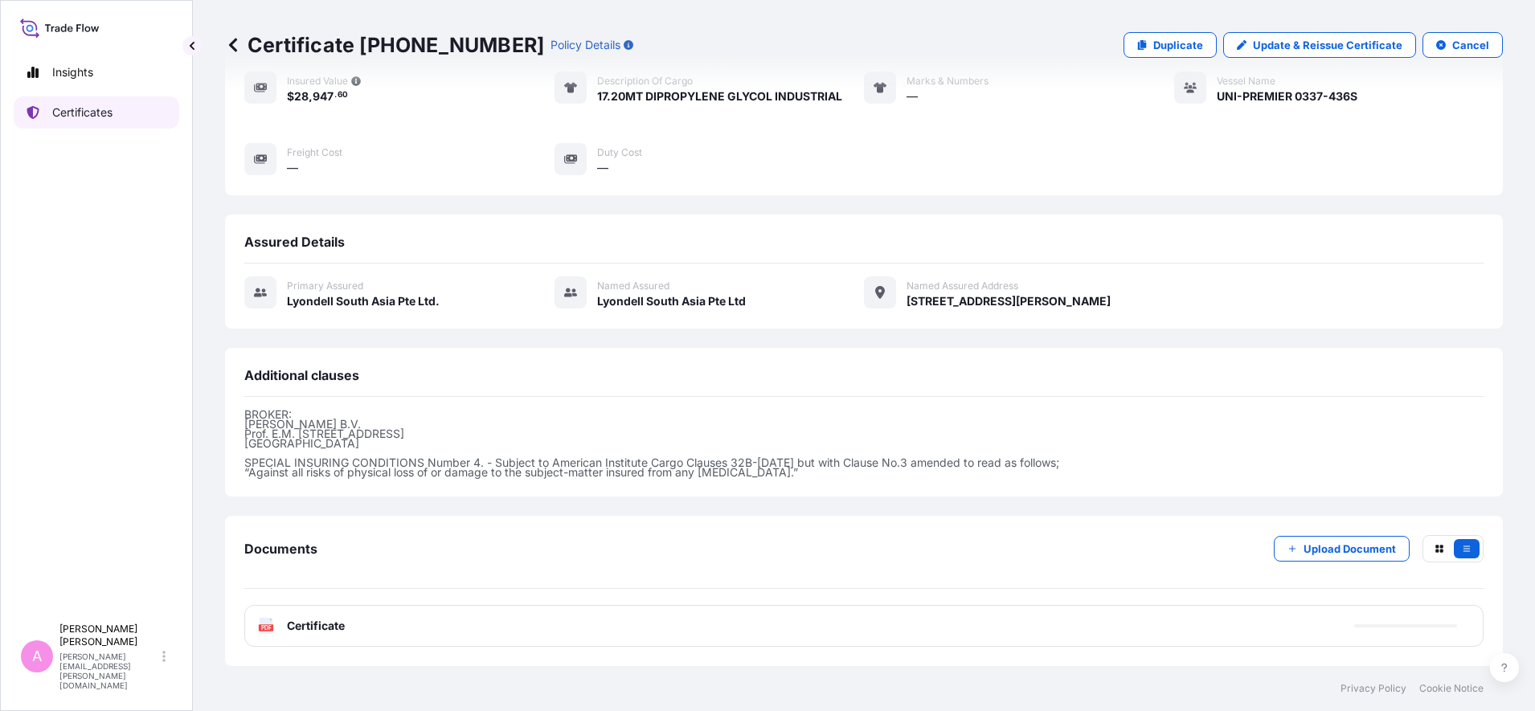
click at [96, 108] on p "Certificates" at bounding box center [82, 112] width 60 height 16
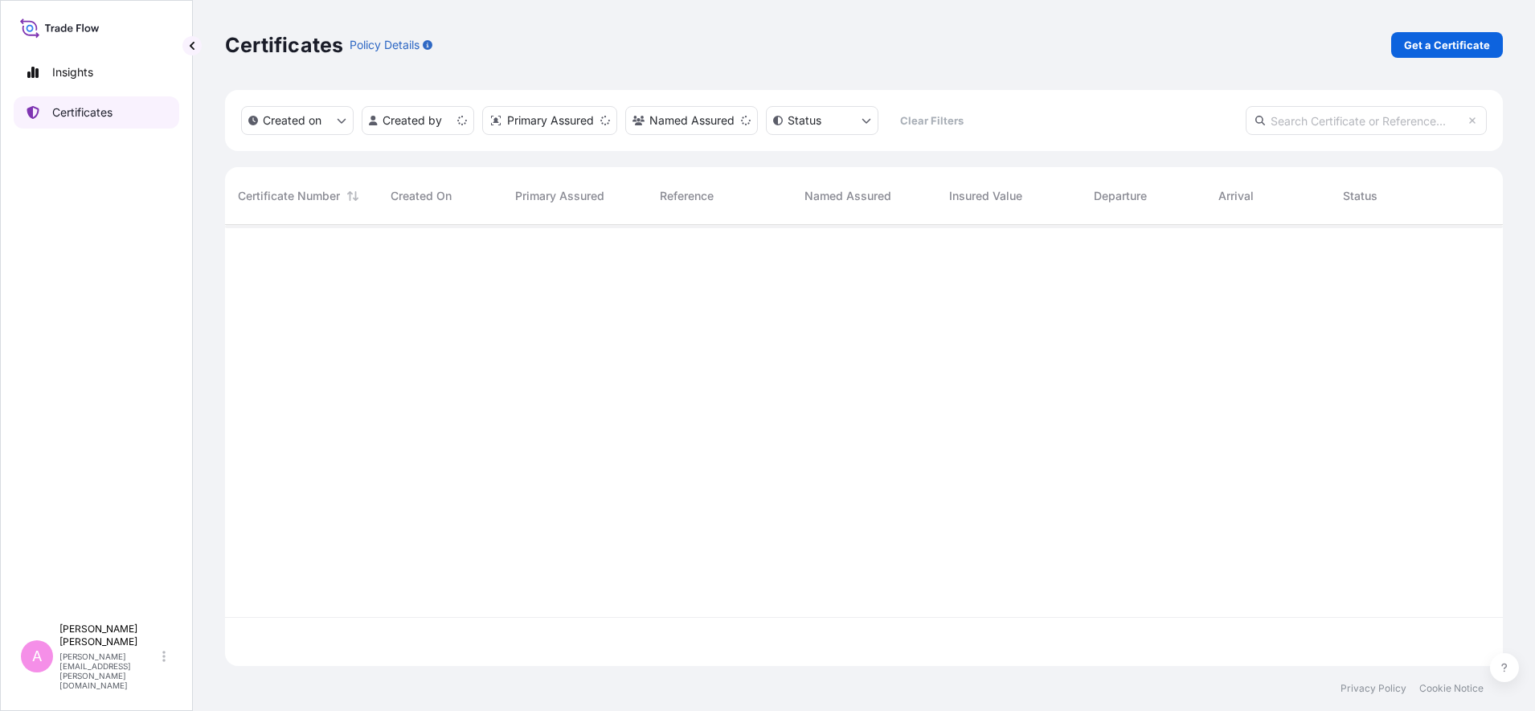
scroll to position [435, 1262]
click at [1327, 124] on input "text" at bounding box center [1366, 120] width 241 height 29
paste input "5013268628"
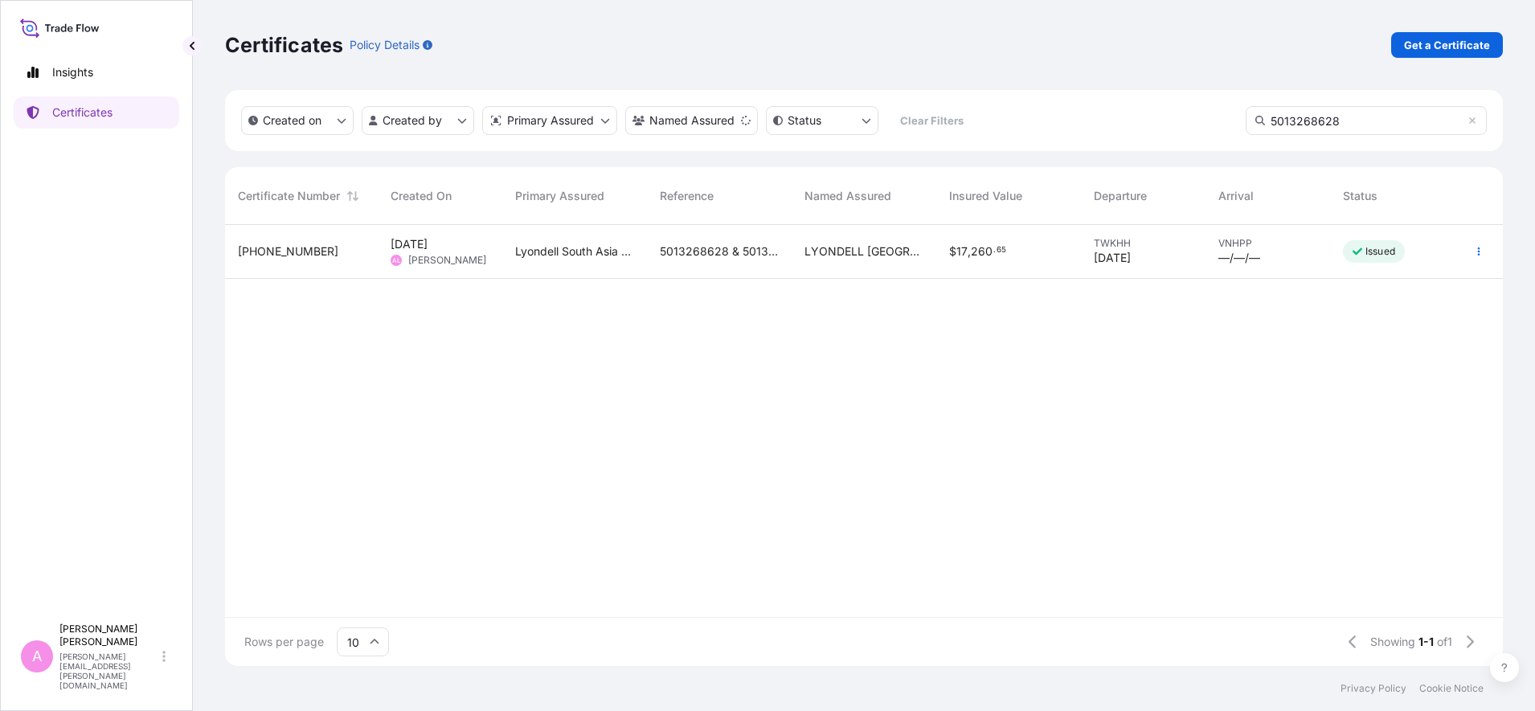
type input "5013268628"
click at [617, 243] on span "Lyondell South Asia Pte Ltd." at bounding box center [574, 251] width 119 height 16
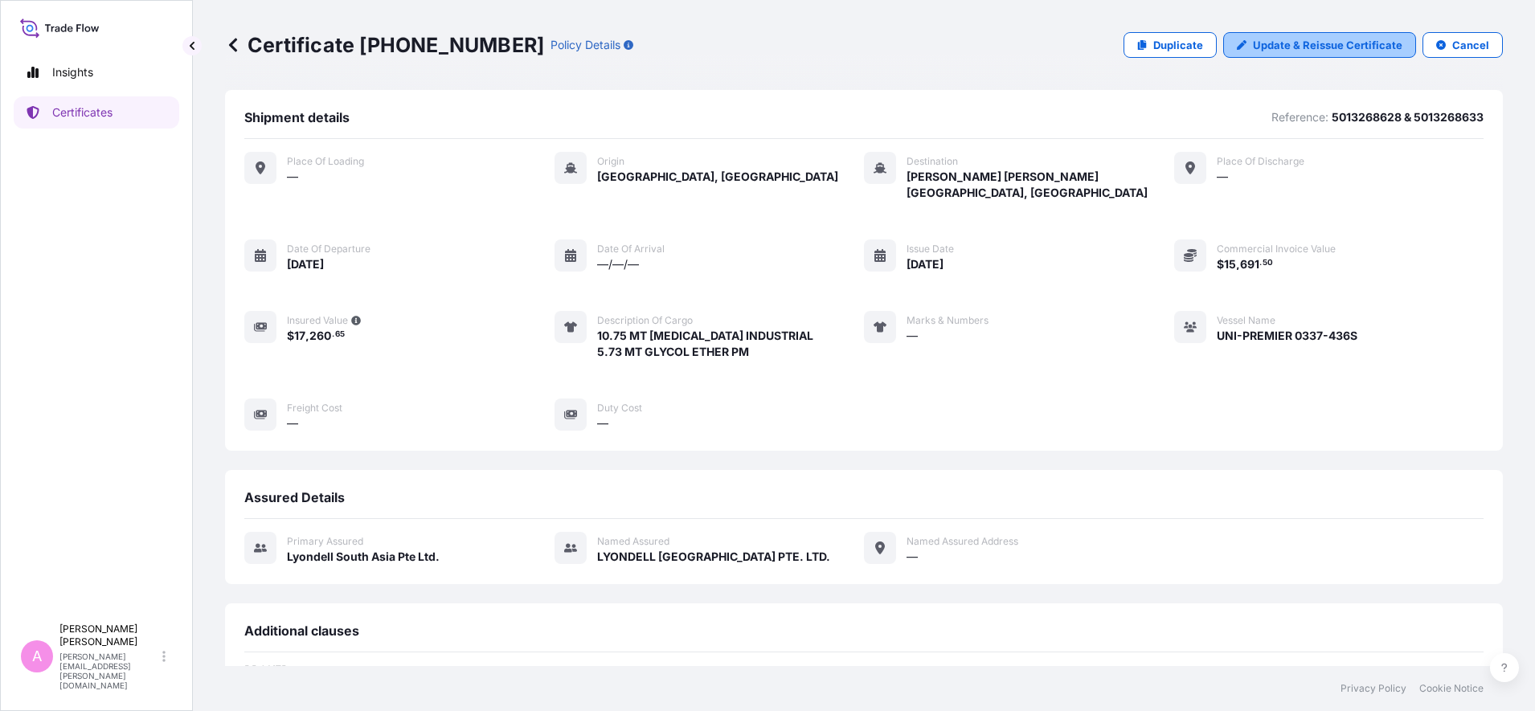
click at [1299, 47] on p "Update & Reissue Certificate" at bounding box center [1327, 45] width 149 height 16
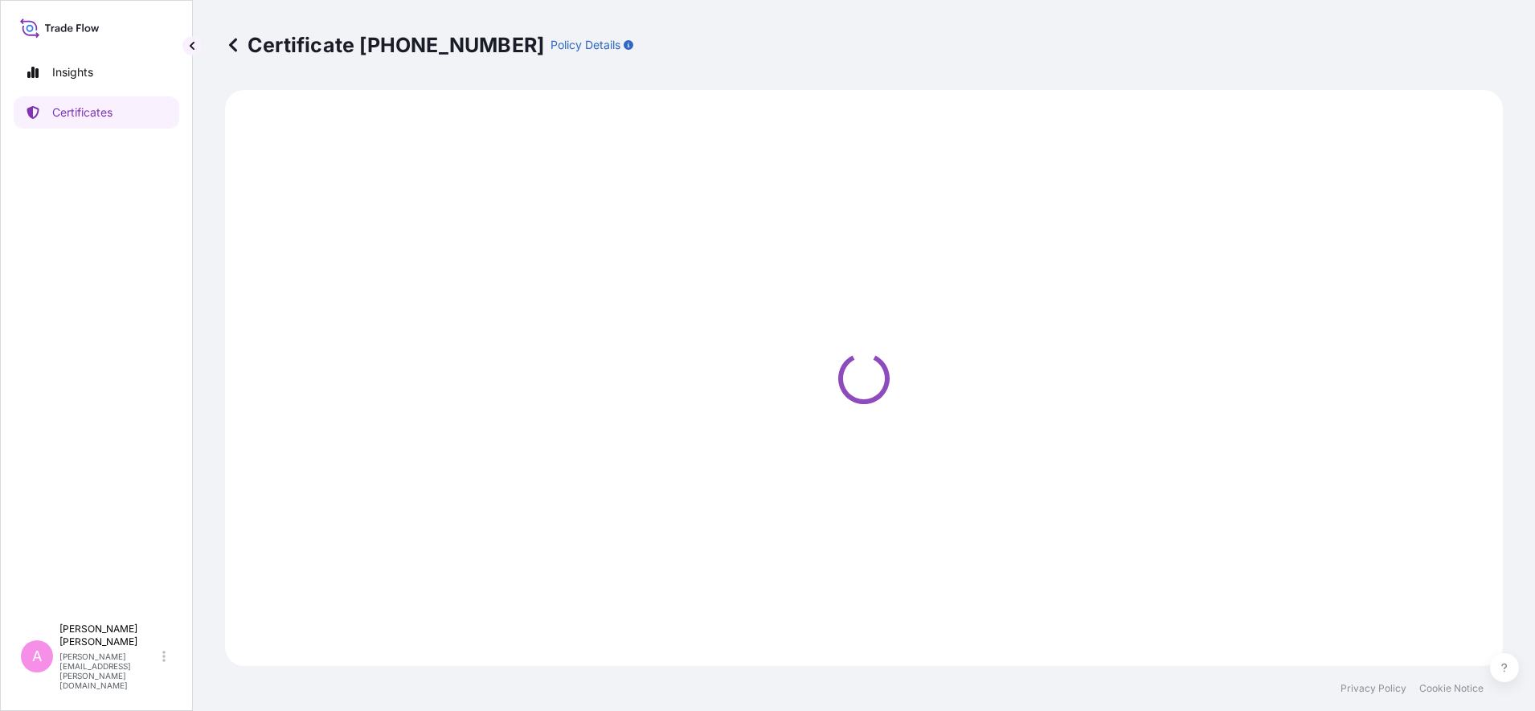
select select "Sea"
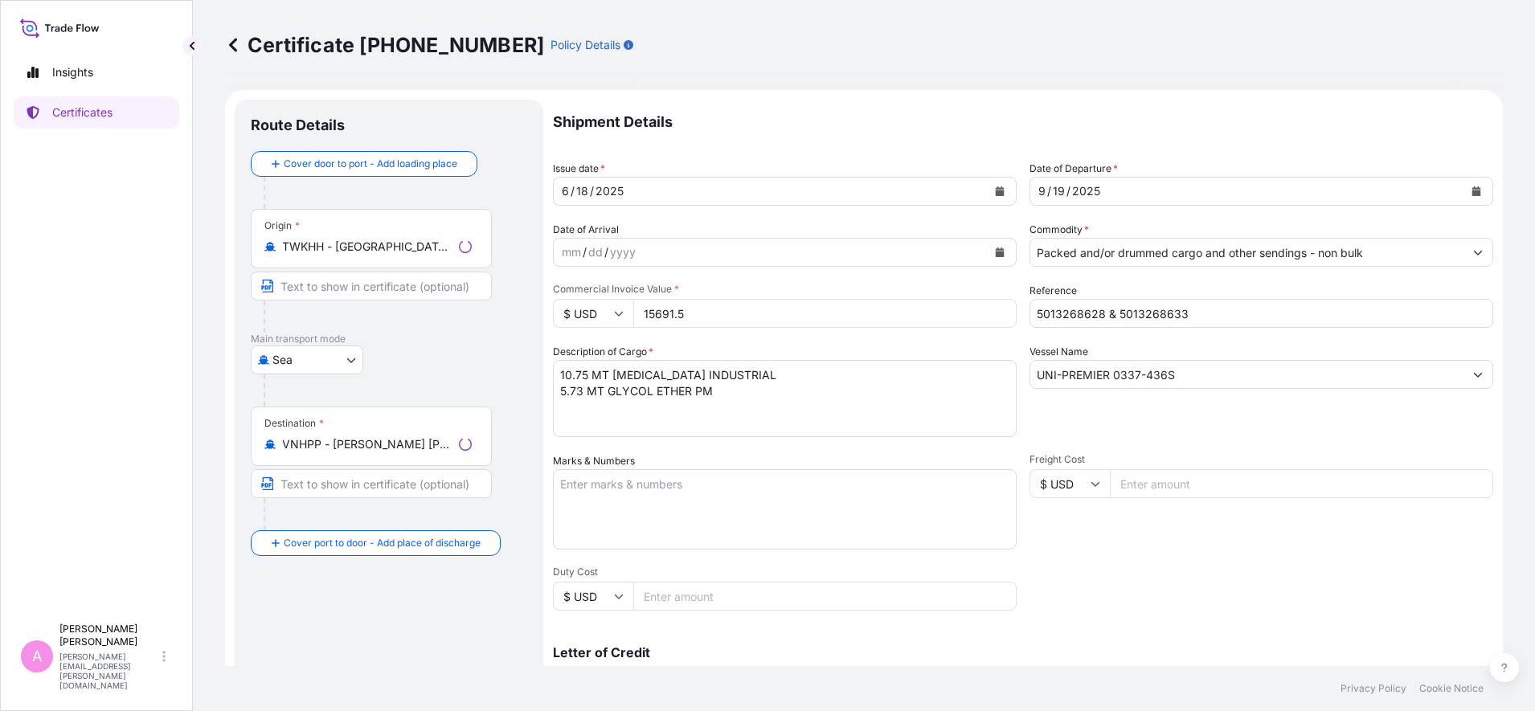
select select "32022"
click at [1463, 185] on button "Calendar" at bounding box center [1476, 191] width 26 height 26
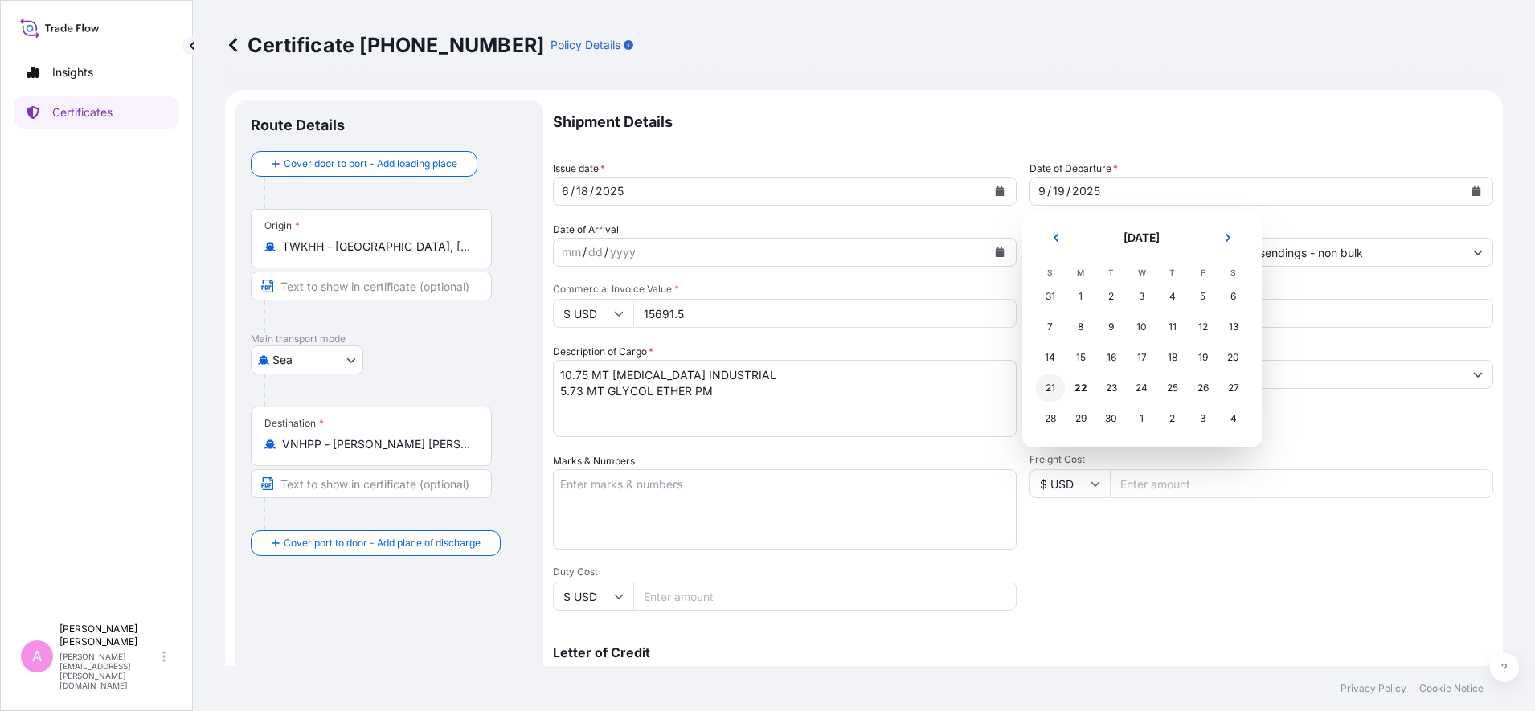
click at [1052, 389] on div "21" at bounding box center [1050, 388] width 29 height 29
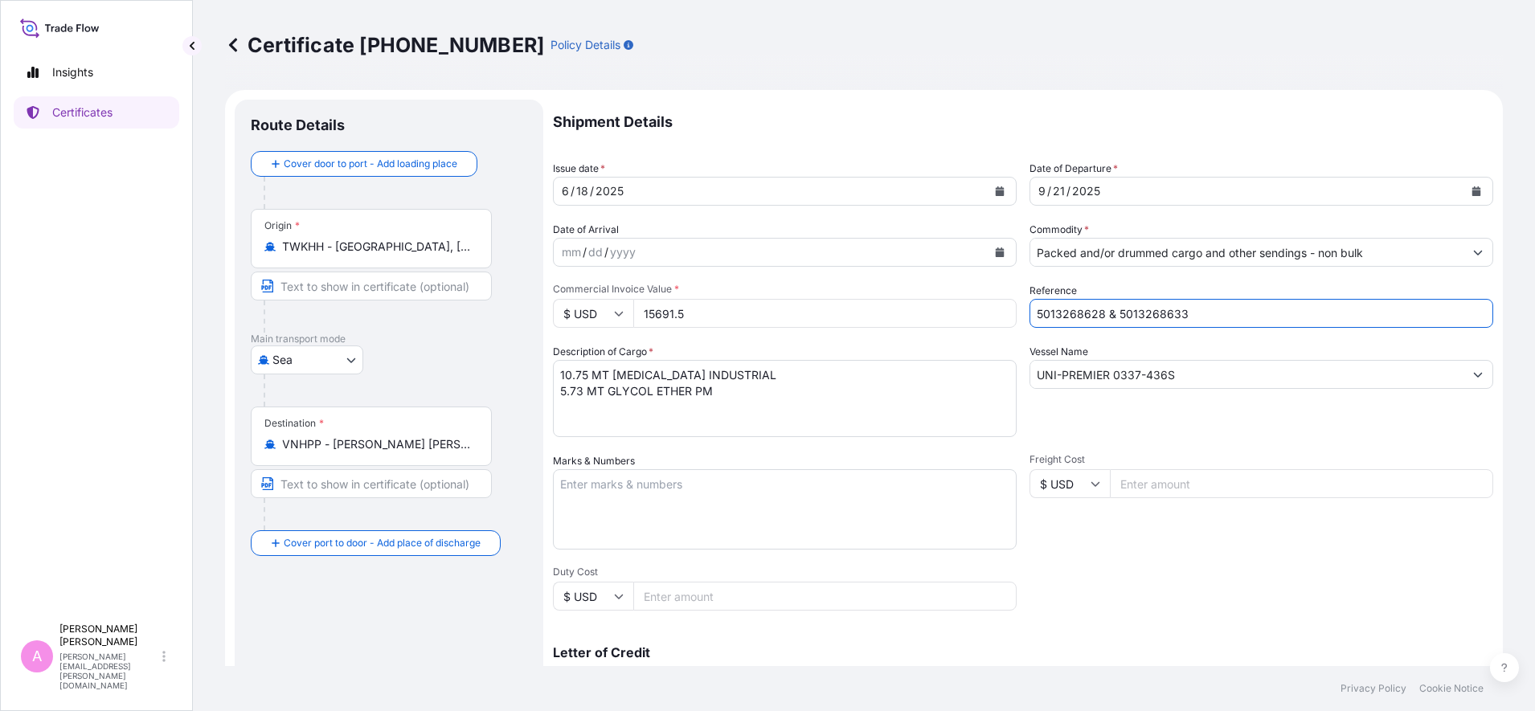
drag, startPoint x: 1206, startPoint y: 325, endPoint x: 909, endPoint y: 310, distance: 297.7
click at [910, 313] on div "Shipment Details Issue date * [DATE] Date of Departure * [DATE] Date of Arrival…" at bounding box center [1023, 483] width 940 height 766
paste input "990789324"
type input "990789324 & 990789325"
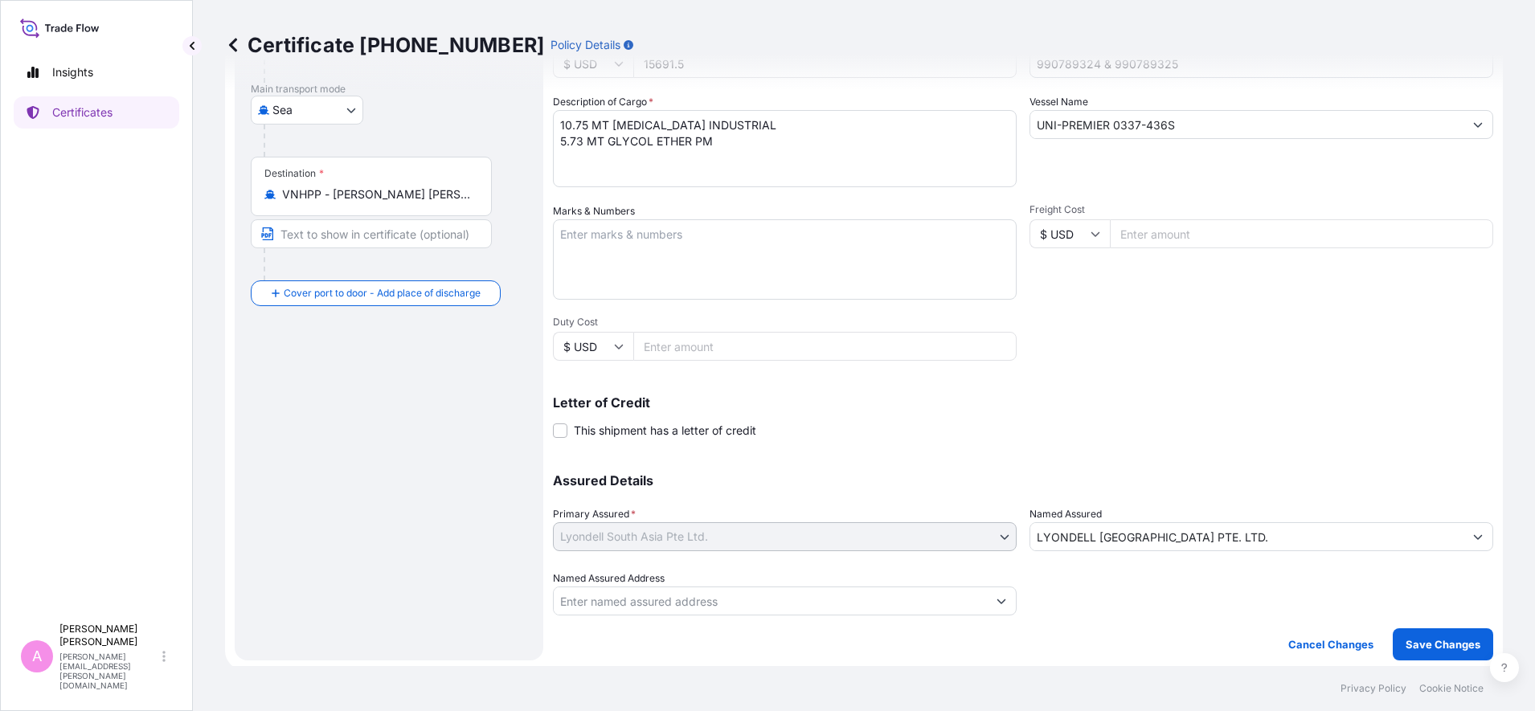
scroll to position [254, 0]
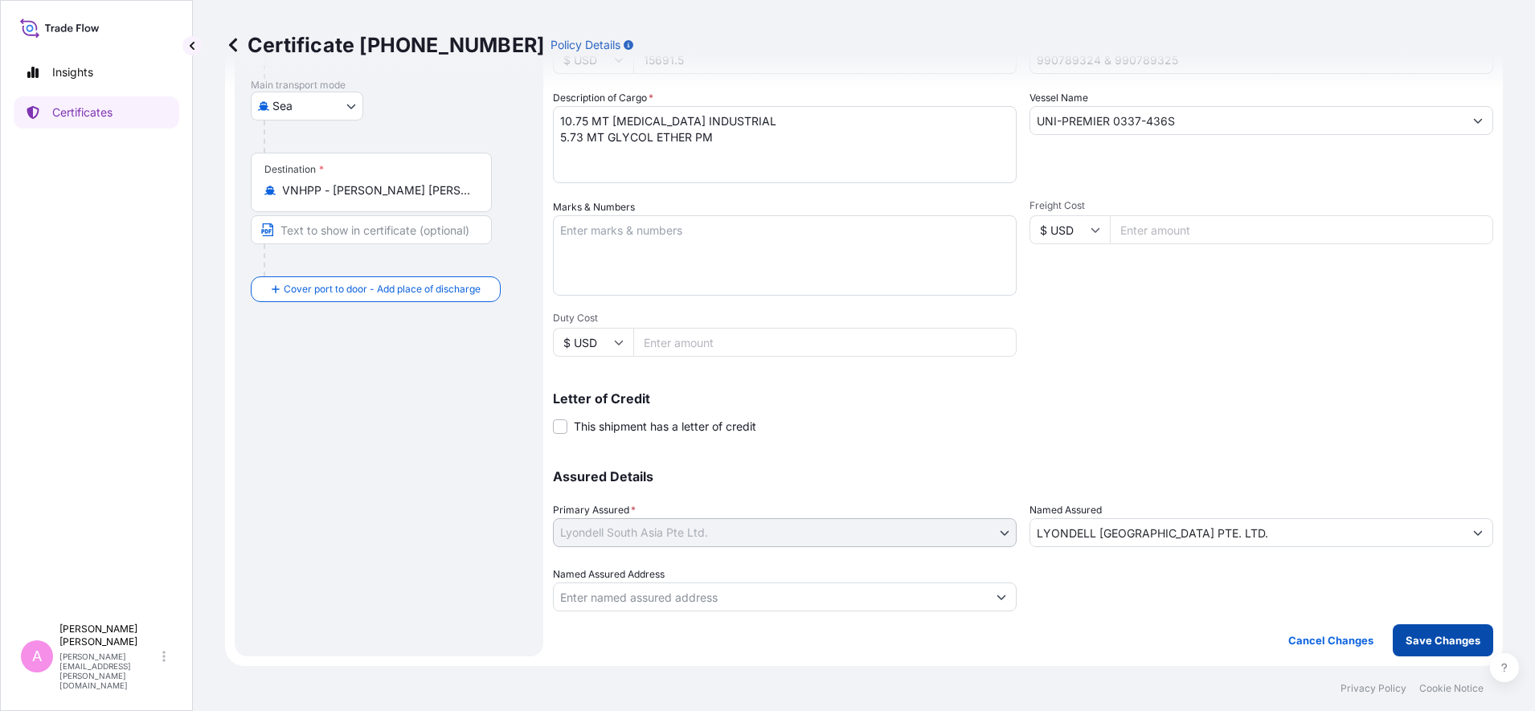
click at [1427, 635] on p "Save Changes" at bounding box center [1443, 640] width 75 height 16
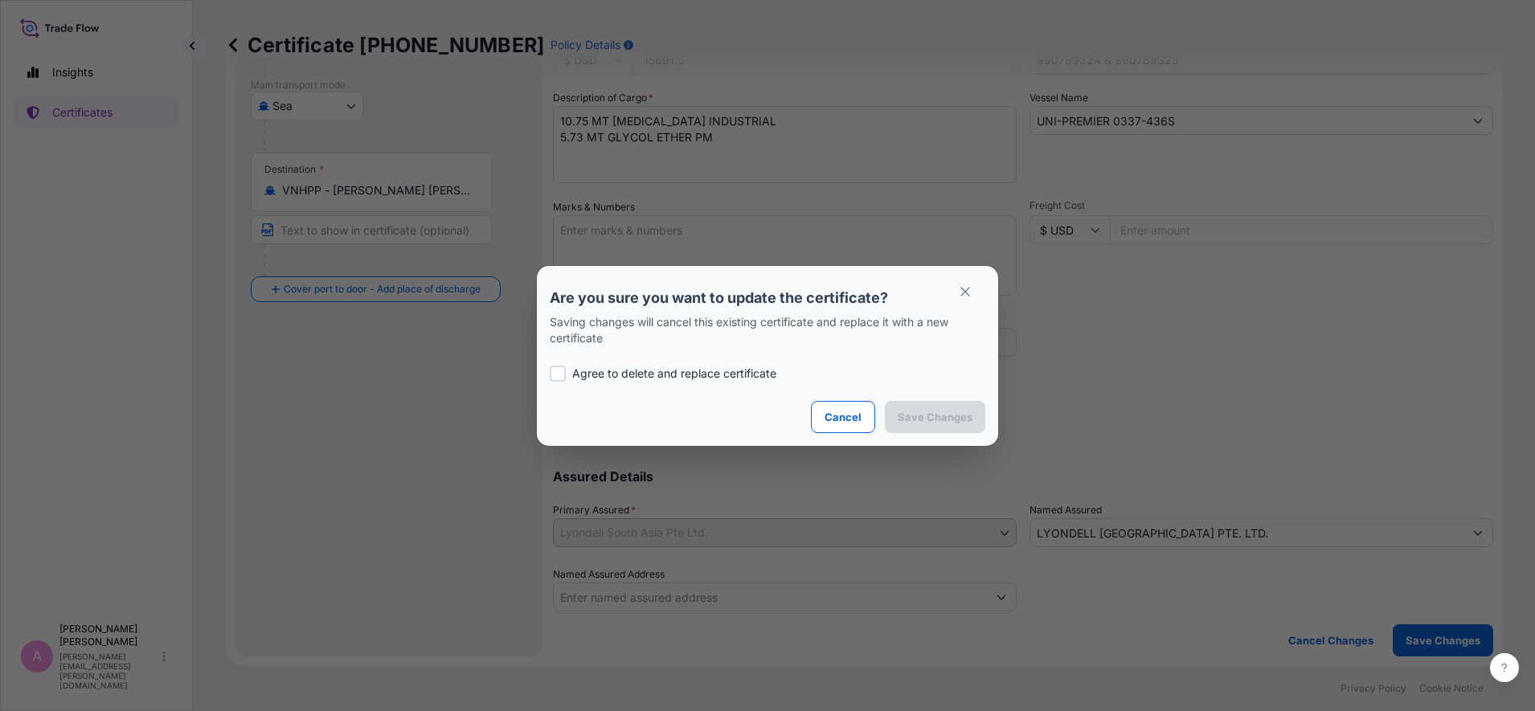
click at [689, 383] on div "Agree to delete and replace certificate" at bounding box center [768, 373] width 436 height 55
click at [693, 374] on p "Agree to delete and replace certificate" at bounding box center [674, 374] width 204 height 16
checkbox input "true"
click at [950, 419] on p "Save Changes" at bounding box center [935, 417] width 75 height 16
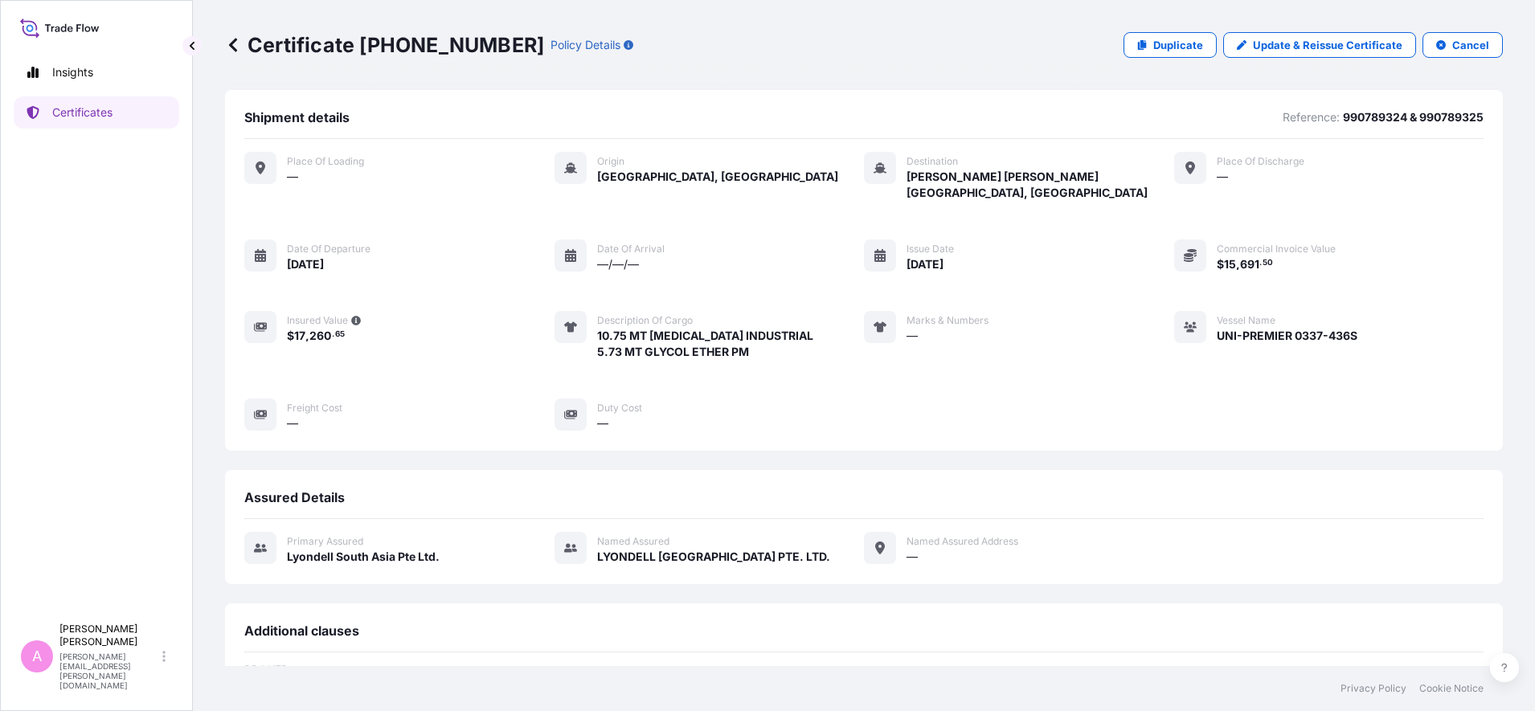
scroll to position [239, 0]
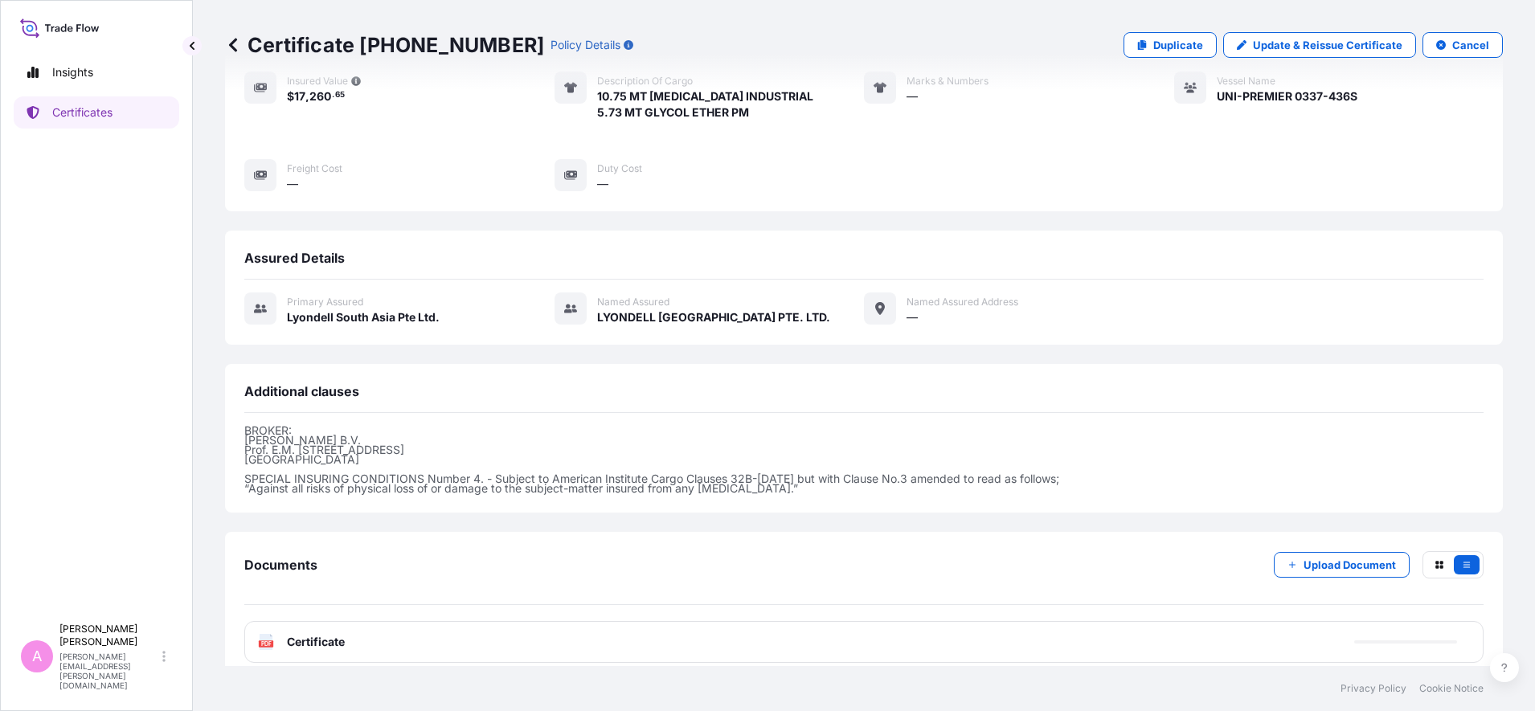
click at [317, 634] on span "Certificate" at bounding box center [316, 642] width 58 height 16
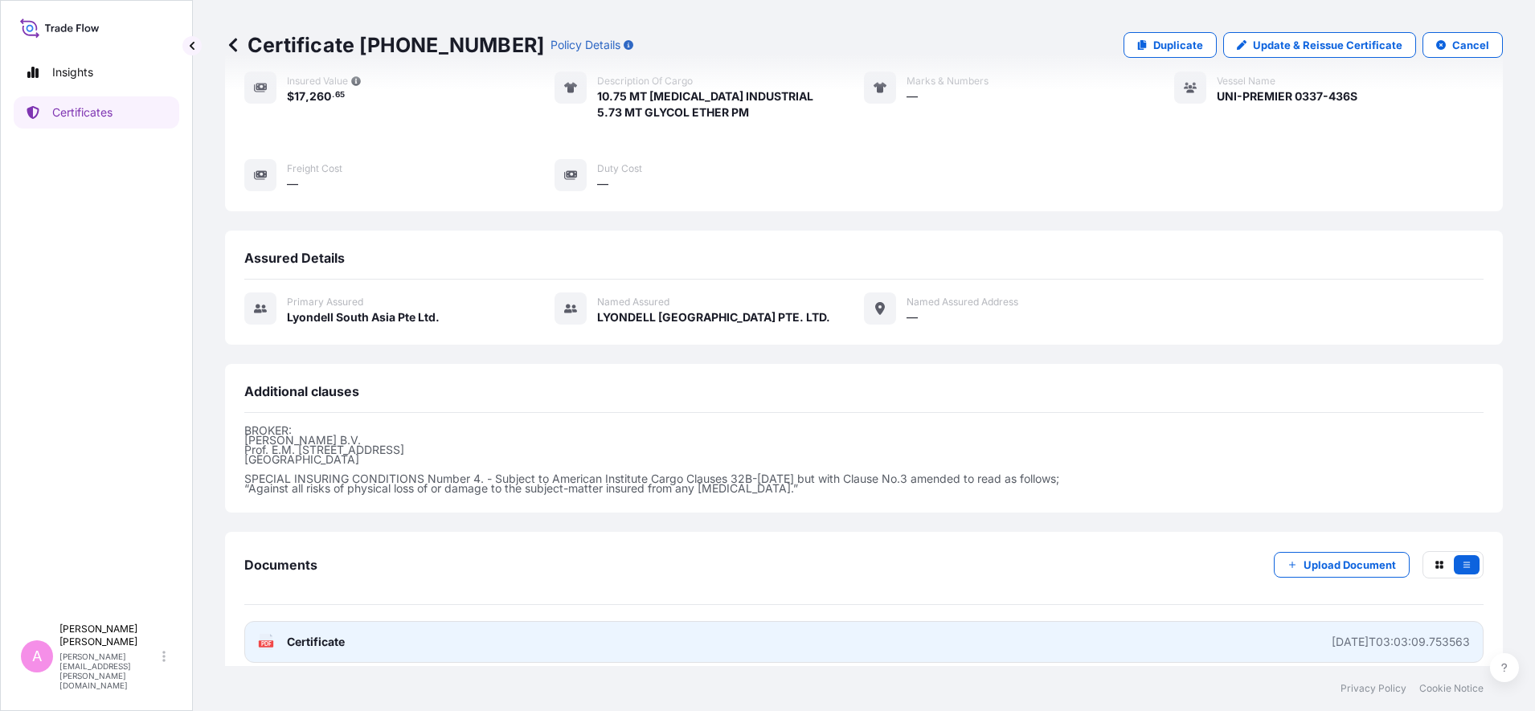
click at [266, 634] on icon at bounding box center [267, 642] width 14 height 16
